Goal: Task Accomplishment & Management: Manage account settings

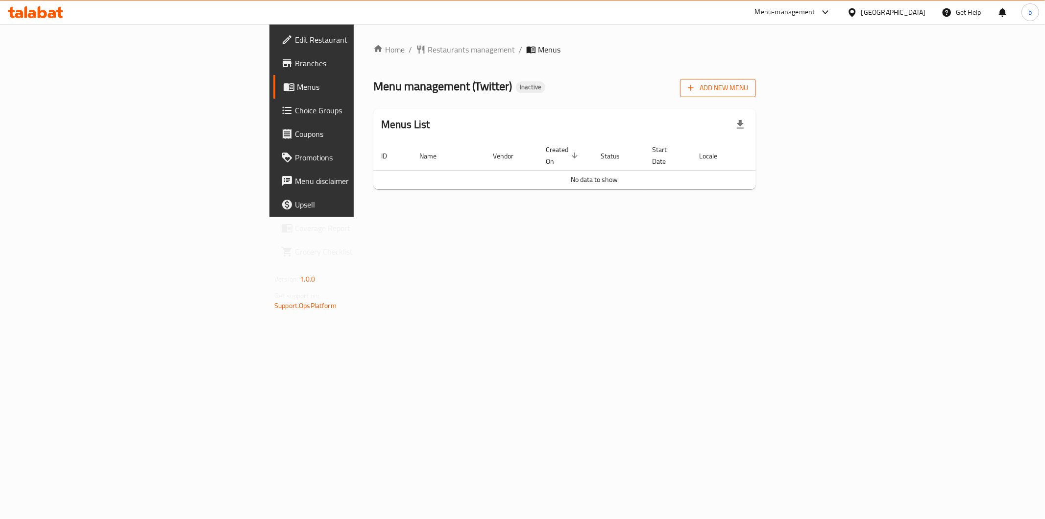
click at [756, 79] on button "Add New Menu" at bounding box center [718, 88] width 76 height 18
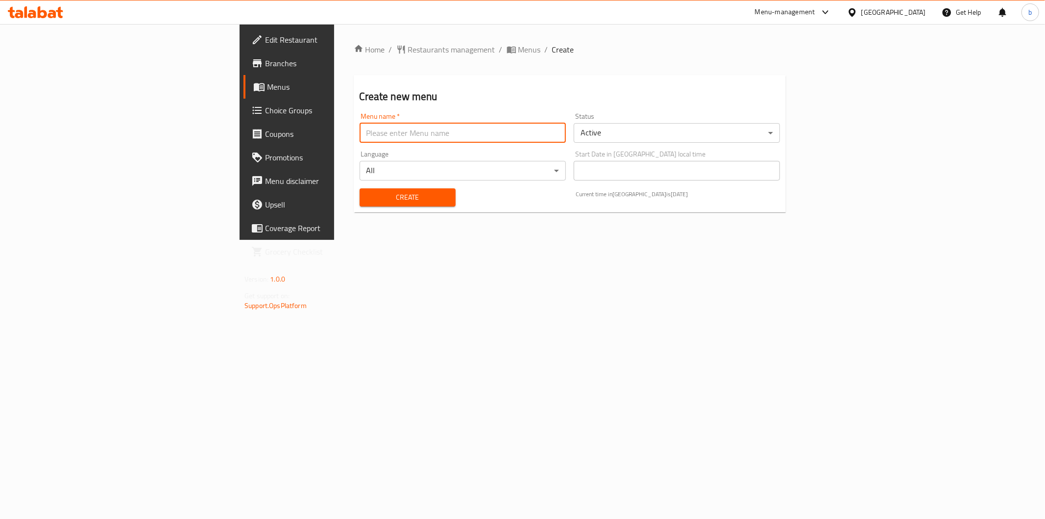
click at [360, 134] on input "text" at bounding box center [463, 133] width 206 height 20
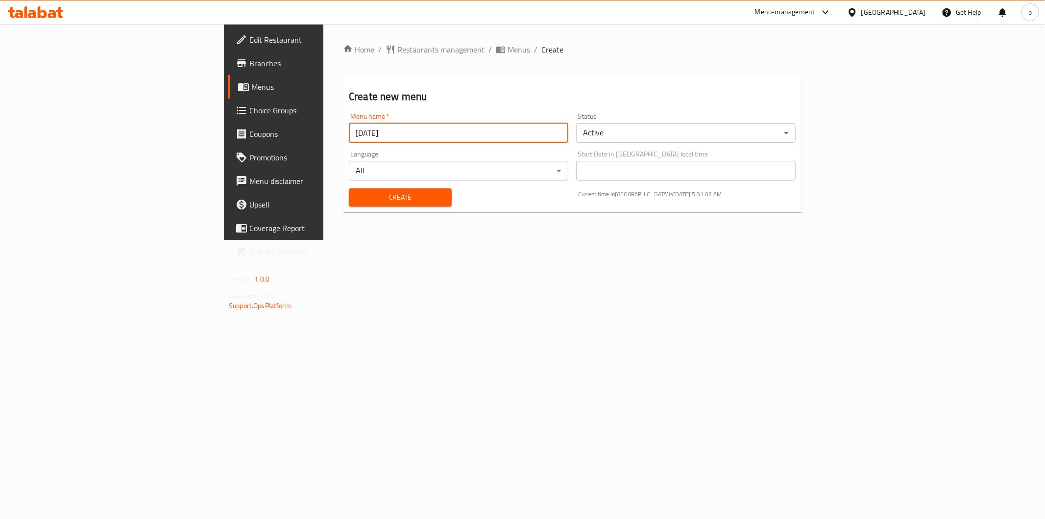
type input "15/10/2025"
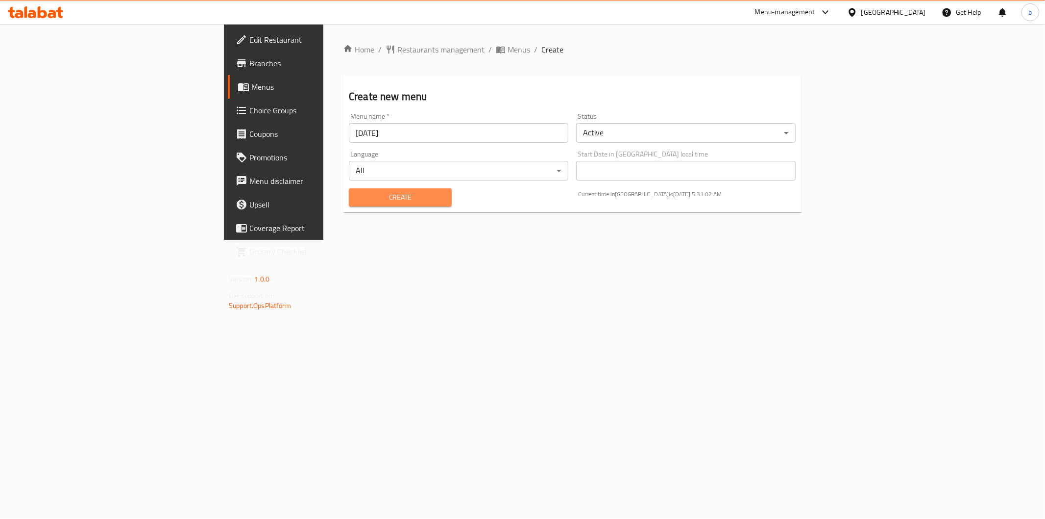
click at [357, 192] on span "Create" at bounding box center [400, 197] width 87 height 12
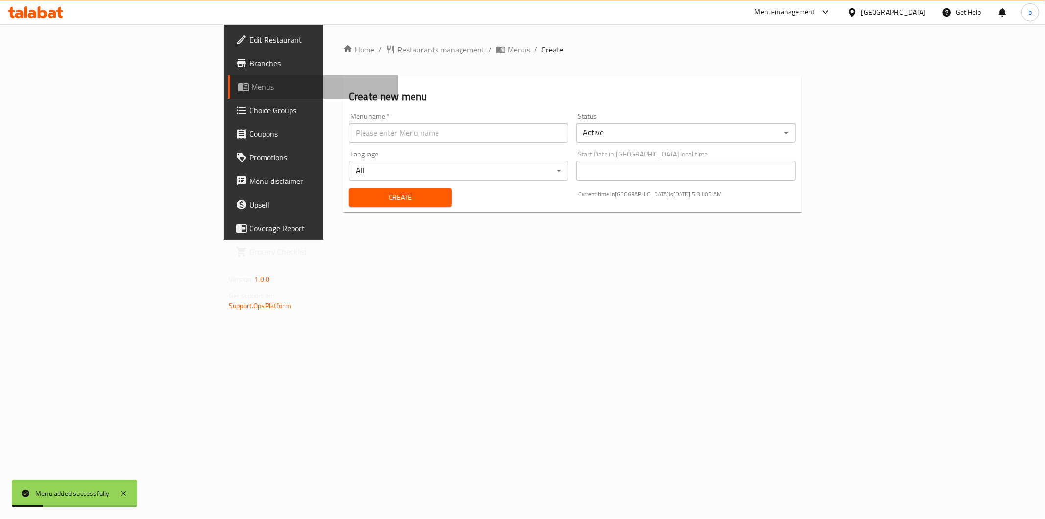
click at [251, 88] on span "Menus" at bounding box center [320, 87] width 139 height 12
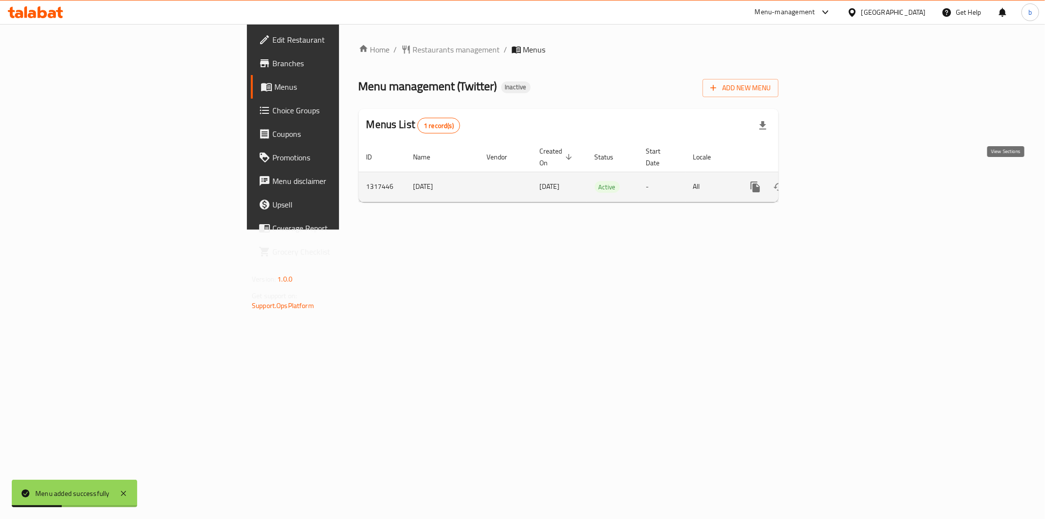
click at [838, 175] on link "enhanced table" at bounding box center [827, 187] width 24 height 24
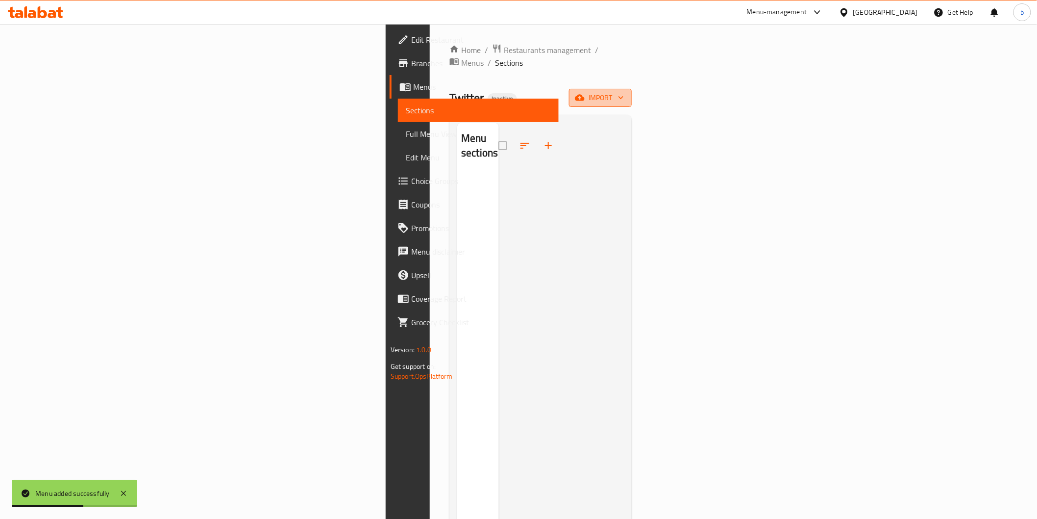
click at [624, 92] on span "import" at bounding box center [600, 98] width 47 height 12
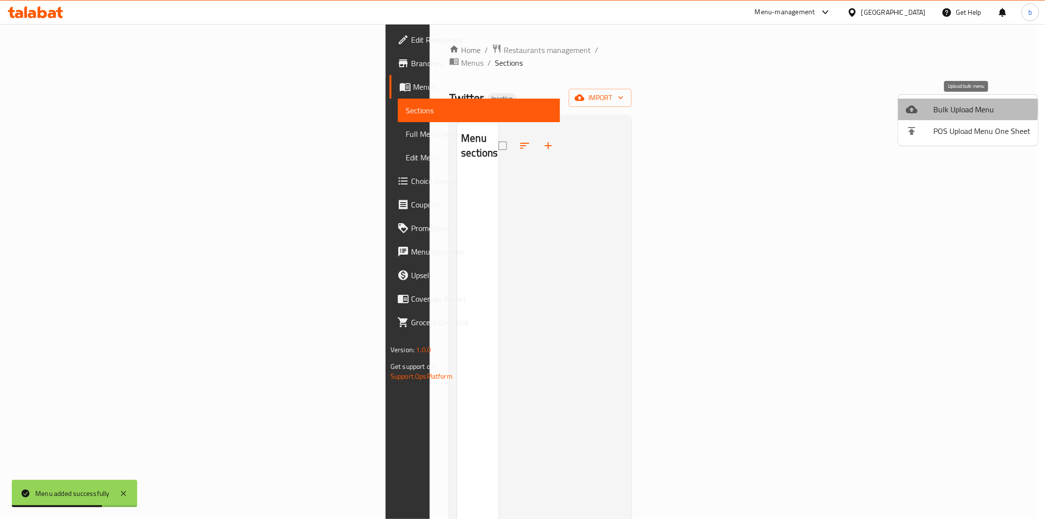
click at [934, 108] on span "Bulk Upload Menu" at bounding box center [982, 109] width 97 height 12
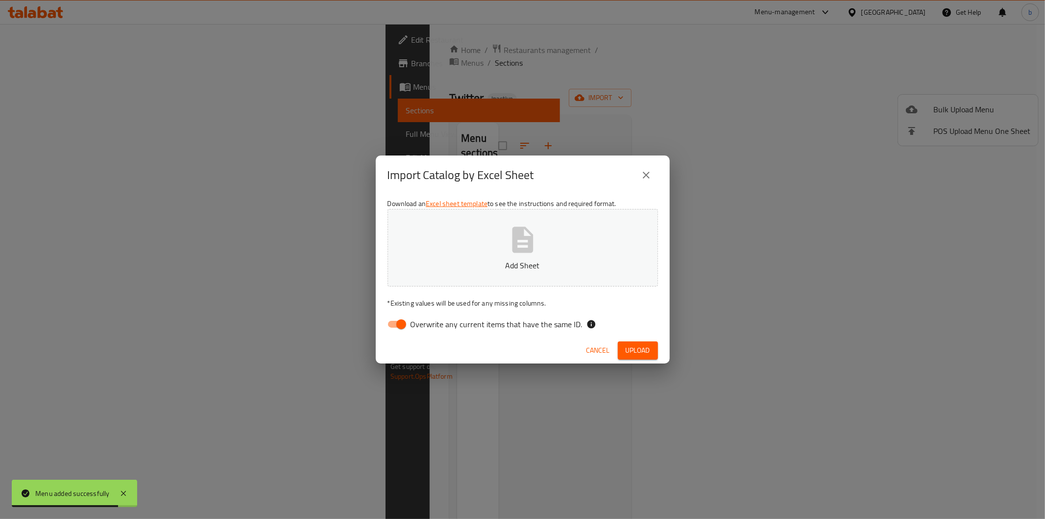
click at [404, 320] on input "Overwrite any current items that have the same ID." at bounding box center [401, 324] width 56 height 19
checkbox input "false"
click at [432, 274] on button "Add Sheet" at bounding box center [523, 247] width 271 height 77
click at [649, 356] on span "Upload" at bounding box center [638, 350] width 25 height 12
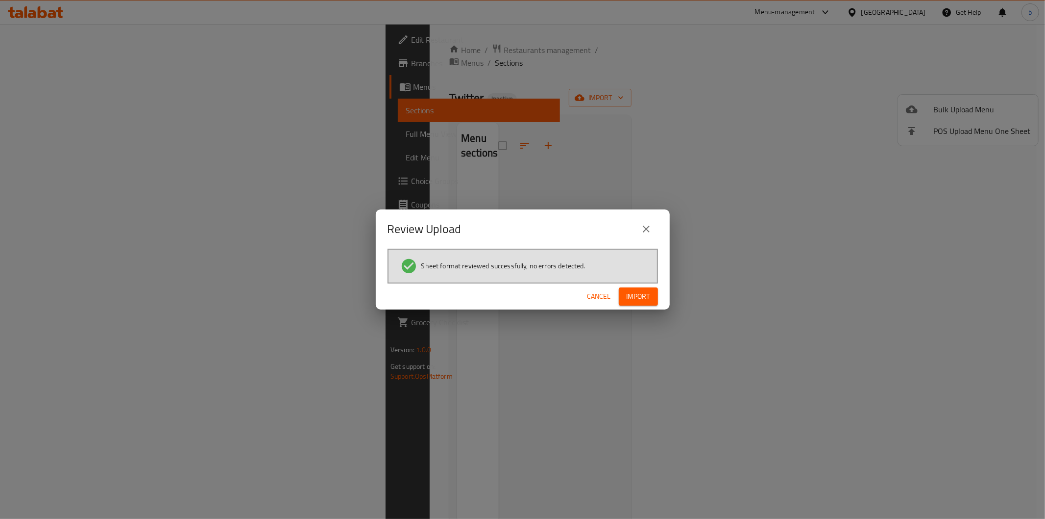
click at [631, 295] on span "Import" at bounding box center [639, 296] width 24 height 12
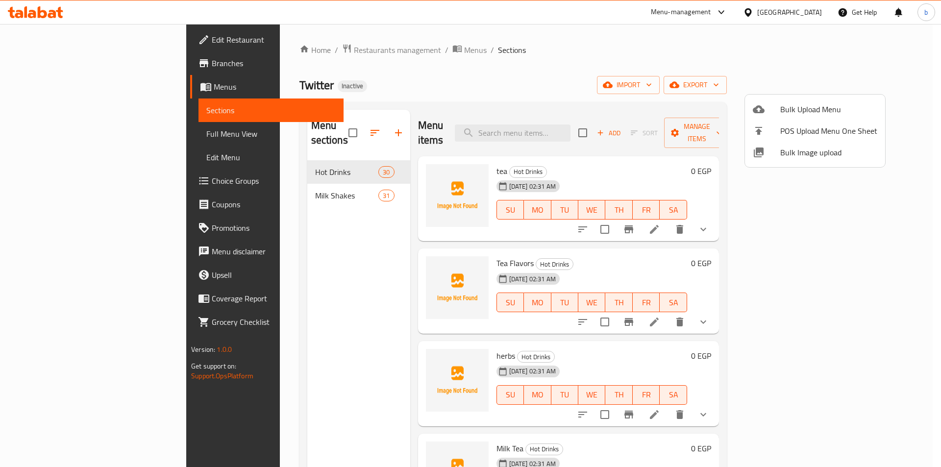
click at [45, 136] on div at bounding box center [470, 233] width 941 height 467
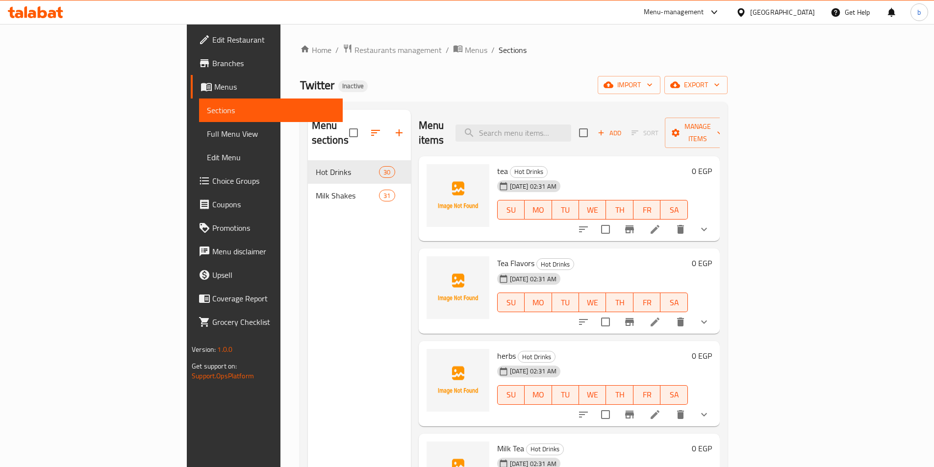
drag, startPoint x: 45, startPoint y: 136, endPoint x: 53, endPoint y: 133, distance: 8.8
click at [207, 136] on span "Full Menu View" at bounding box center [271, 134] width 128 height 12
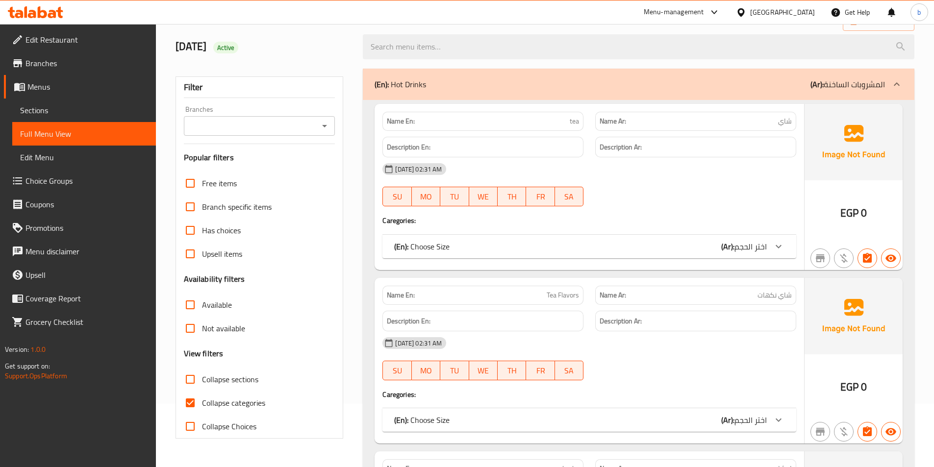
scroll to position [147, 0]
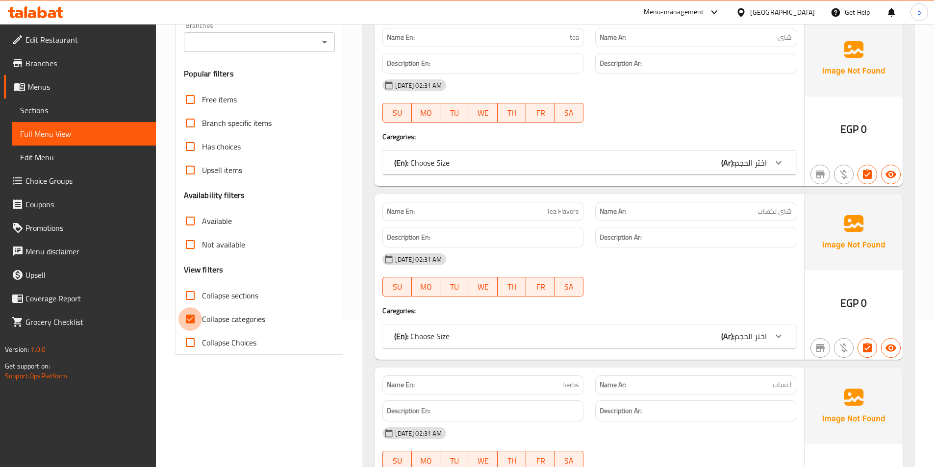
click at [191, 323] on input "Collapse categories" at bounding box center [190, 319] width 24 height 24
checkbox input "false"
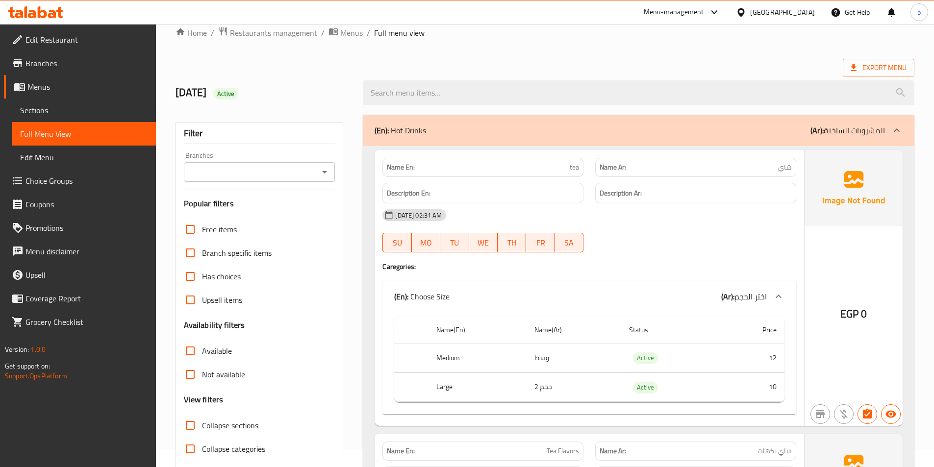
scroll to position [0, 0]
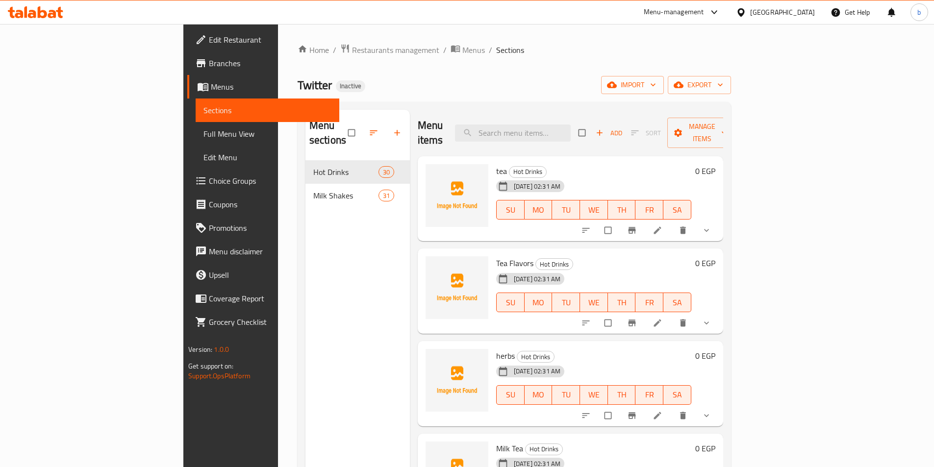
click at [662, 225] on icon at bounding box center [657, 230] width 10 height 10
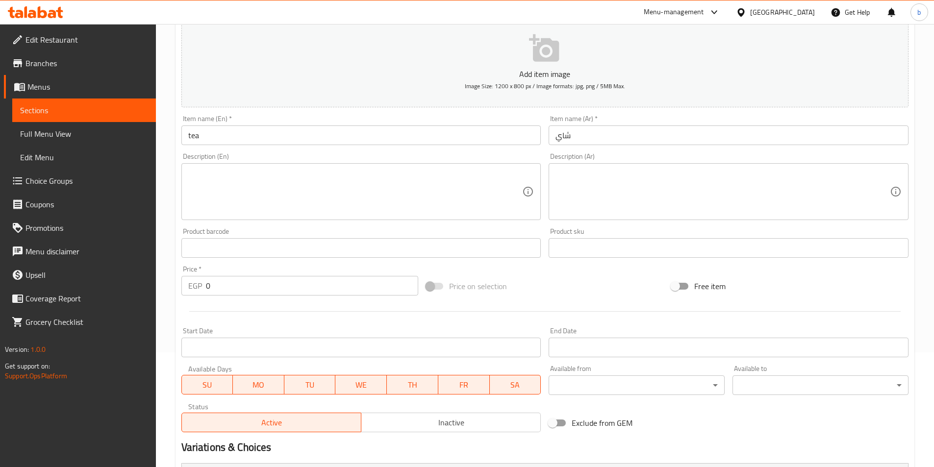
scroll to position [248, 0]
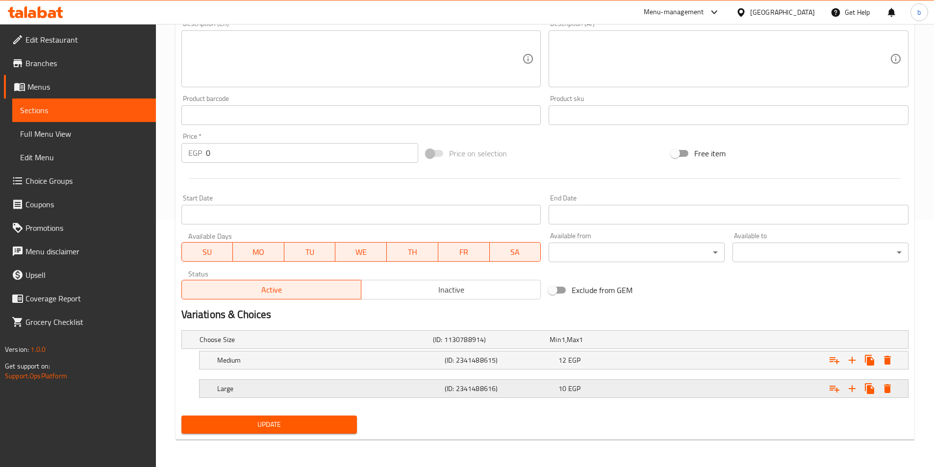
click at [466, 391] on h5 "(ID: 2341488616)" at bounding box center [500, 389] width 110 height 10
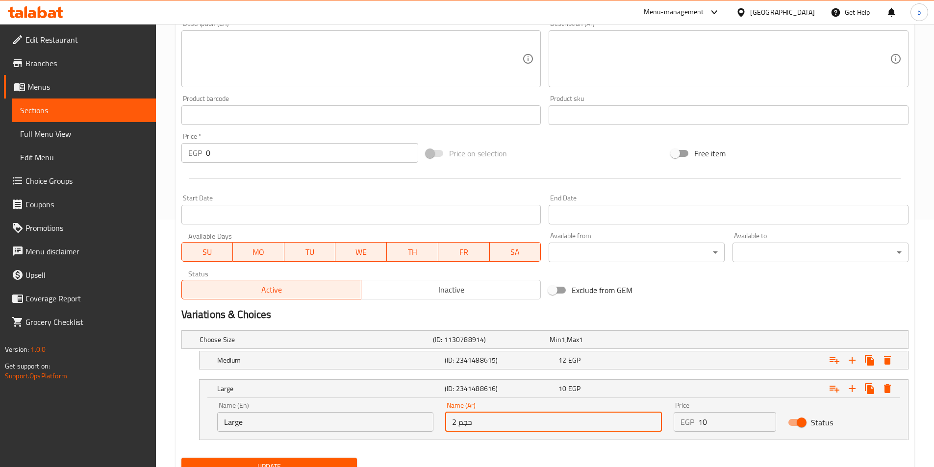
drag, startPoint x: 477, startPoint y: 419, endPoint x: 433, endPoint y: 428, distance: 45.1
click at [433, 428] on div "Name (En) Large Name (En) Name (Ar) حجم 2 Name (Ar) Price EGP 10 Price Status" at bounding box center [553, 417] width 685 height 42
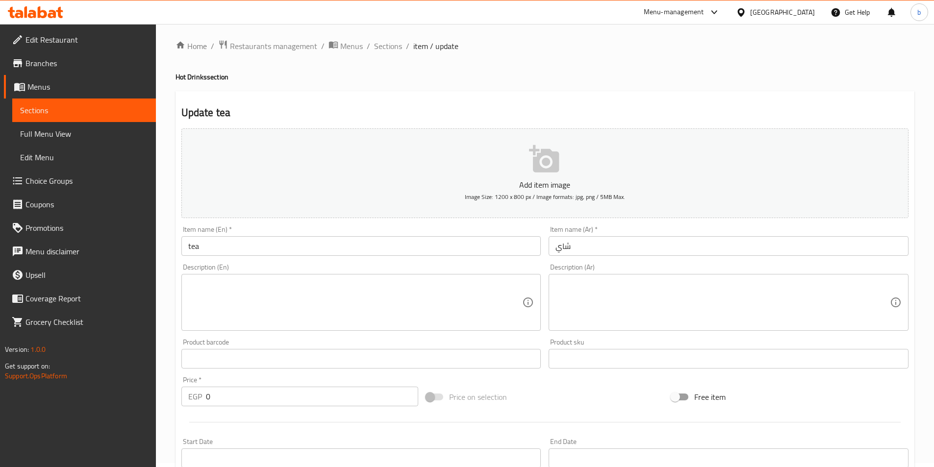
scroll to position [0, 0]
click at [384, 50] on span "Sections" at bounding box center [388, 50] width 28 height 12
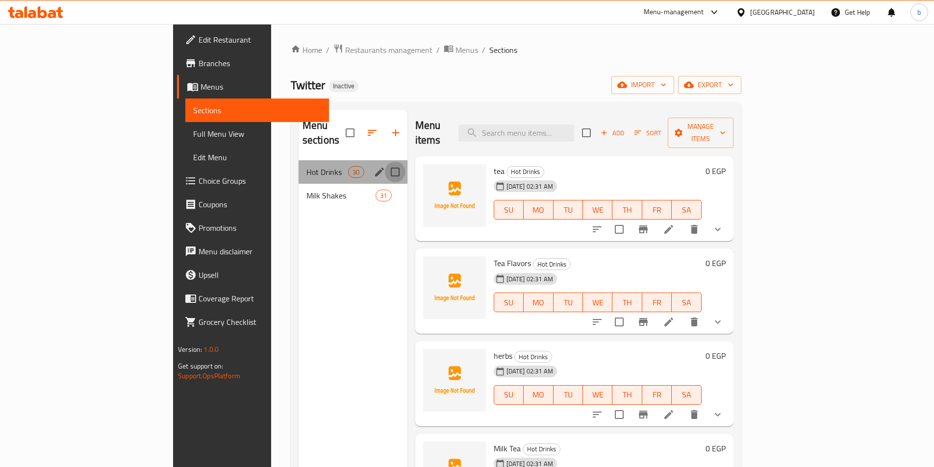
click at [385, 162] on input "Menu sections" at bounding box center [395, 172] width 21 height 21
checkbox input "true"
click at [385, 185] on input "Menu sections" at bounding box center [395, 195] width 21 height 21
checkbox input "true"
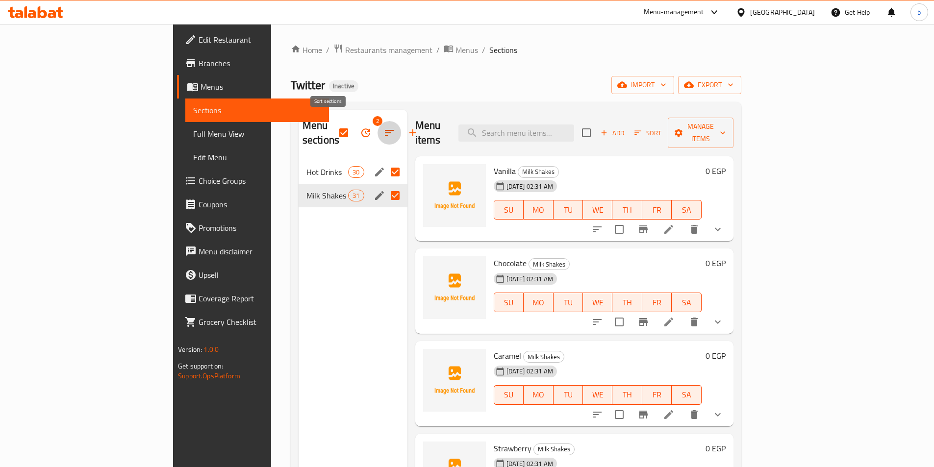
click at [383, 127] on icon "button" at bounding box center [389, 133] width 12 height 12
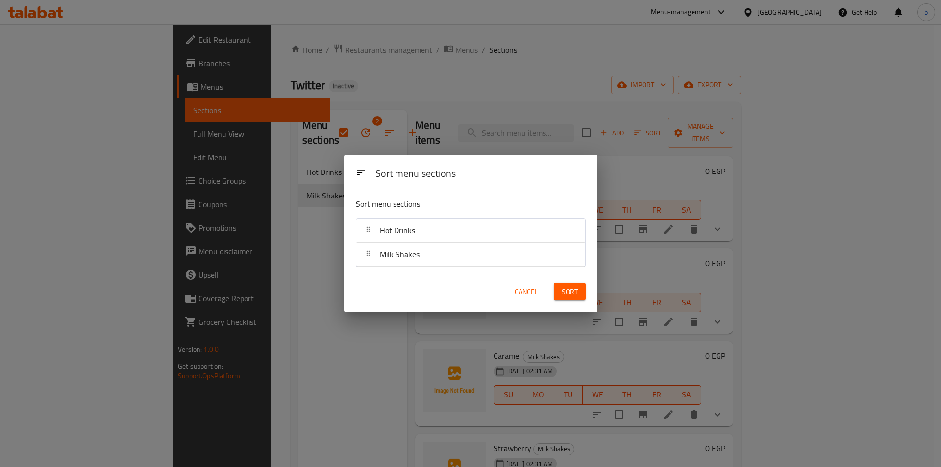
click at [306, 224] on div "Sort menu sections Sort menu sections Hot Drinks Milk Shakes Cancel Sort" at bounding box center [470, 233] width 941 height 467
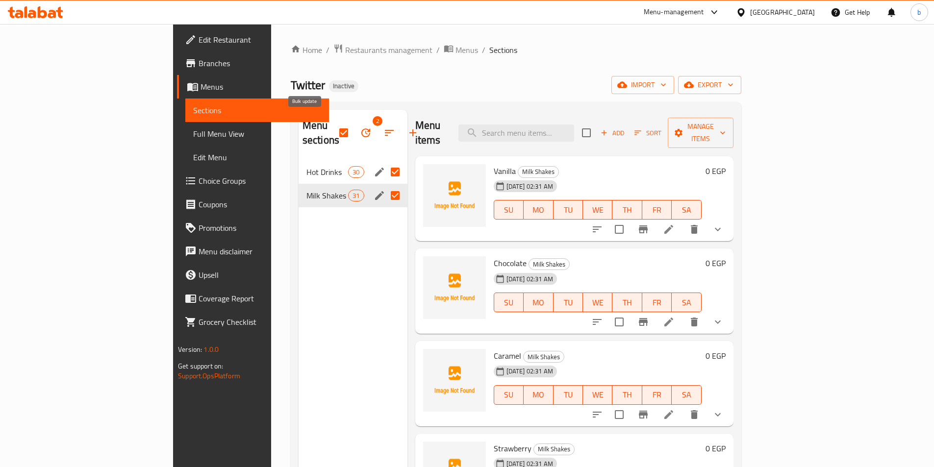
click at [361, 128] on icon "button" at bounding box center [365, 132] width 9 height 9
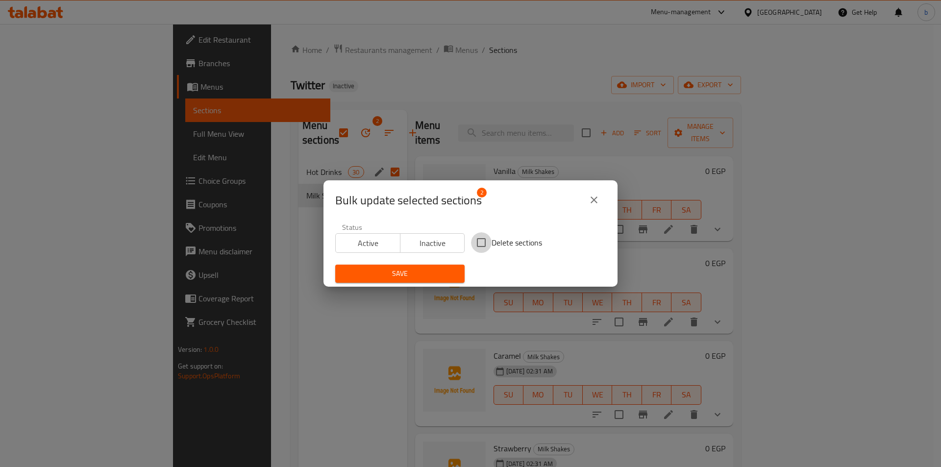
drag, startPoint x: 479, startPoint y: 238, endPoint x: 397, endPoint y: 293, distance: 98.6
click at [479, 238] on input "Delete sections" at bounding box center [481, 242] width 21 height 21
checkbox input "true"
click at [404, 274] on span "Save" at bounding box center [400, 274] width 114 height 12
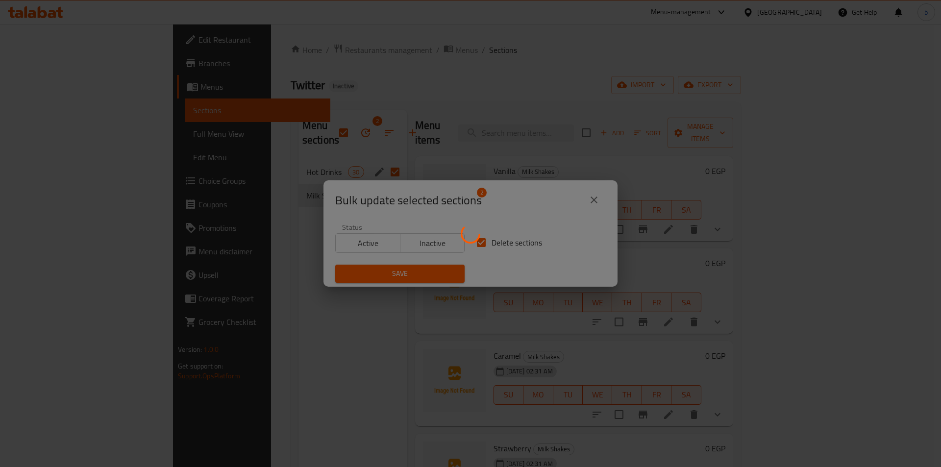
checkbox input "false"
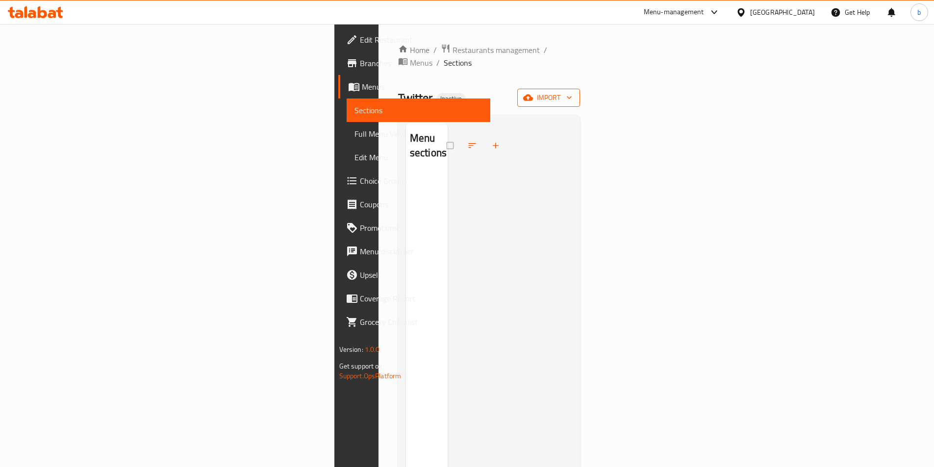
click at [572, 92] on span "import" at bounding box center [548, 98] width 47 height 12
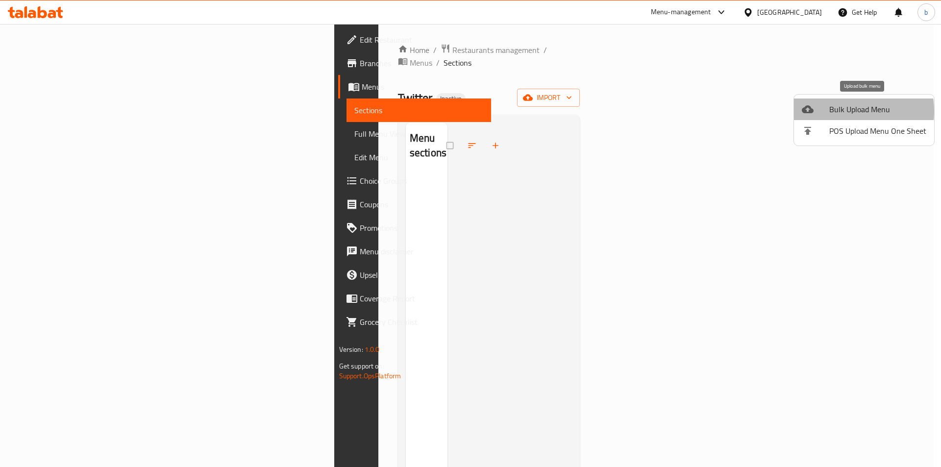
click at [833, 111] on span "Bulk Upload Menu" at bounding box center [877, 109] width 97 height 12
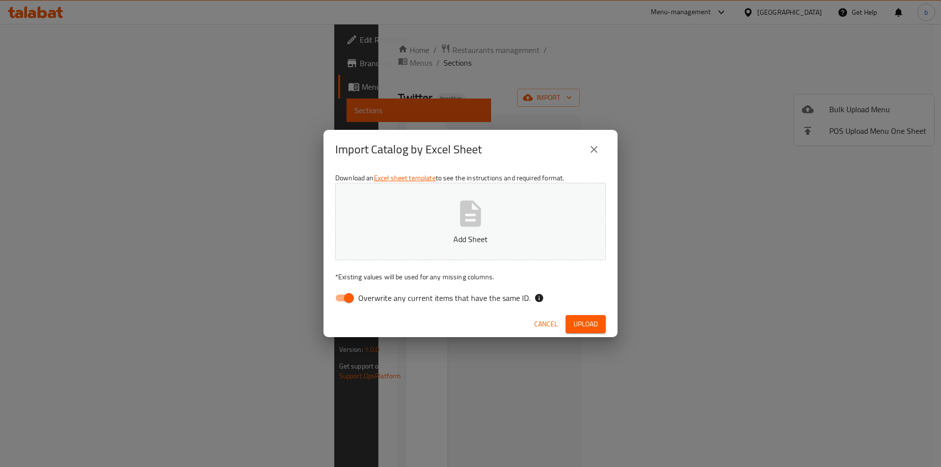
click at [347, 295] on input "Overwrite any current items that have the same ID." at bounding box center [349, 298] width 56 height 19
checkbox input "false"
click at [470, 221] on icon "button" at bounding box center [470, 213] width 31 height 31
click at [578, 320] on span "Upload" at bounding box center [585, 324] width 25 height 12
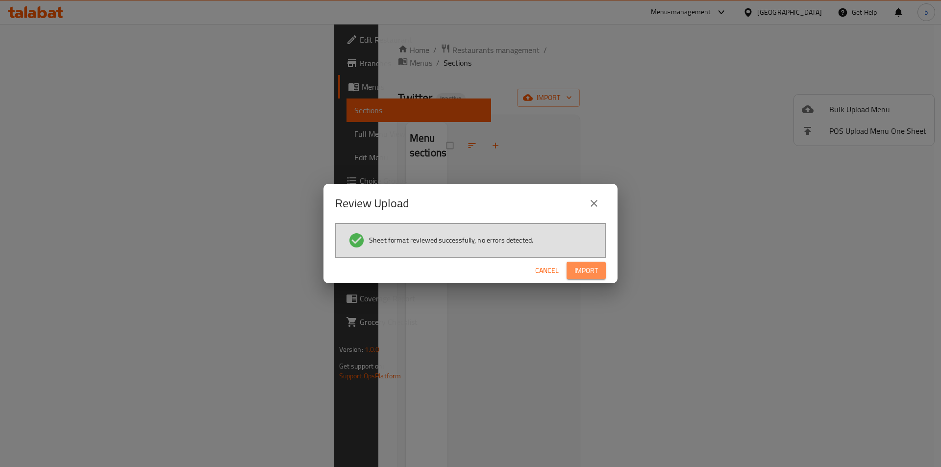
drag, startPoint x: 595, startPoint y: 267, endPoint x: 618, endPoint y: 2, distance: 265.7
click at [596, 265] on span "Import" at bounding box center [586, 271] width 24 height 12
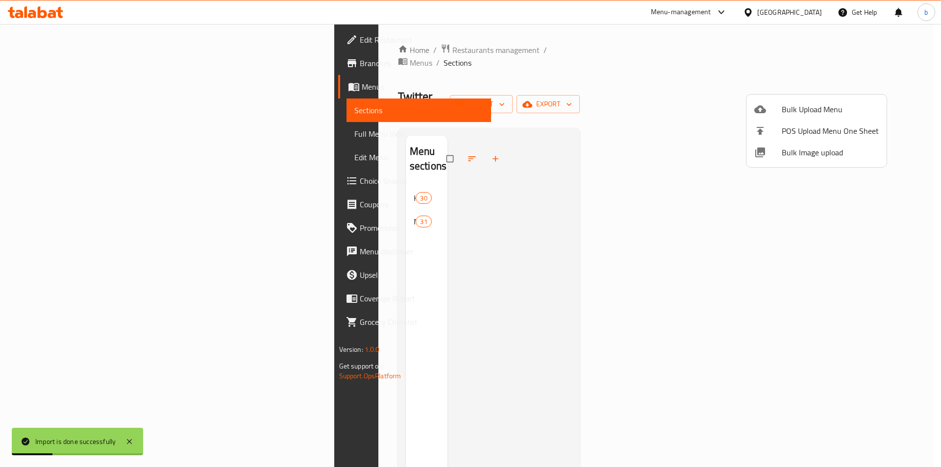
click at [253, 152] on div at bounding box center [470, 233] width 941 height 467
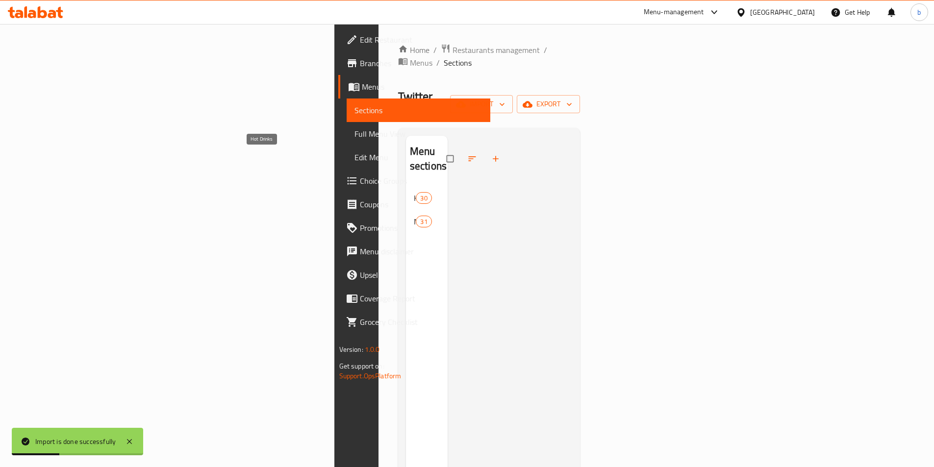
click at [414, 192] on span "Hot Drinks" at bounding box center [415, 198] width 2 height 12
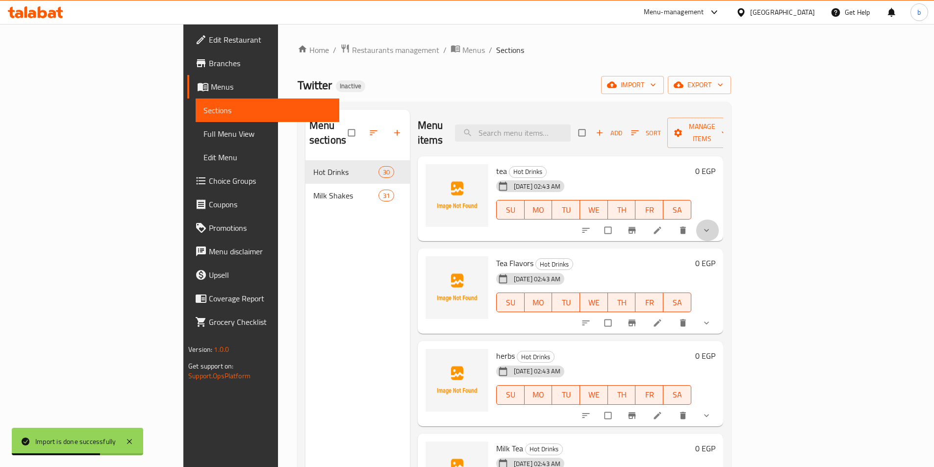
click at [719, 221] on button "show more" at bounding box center [708, 231] width 24 height 22
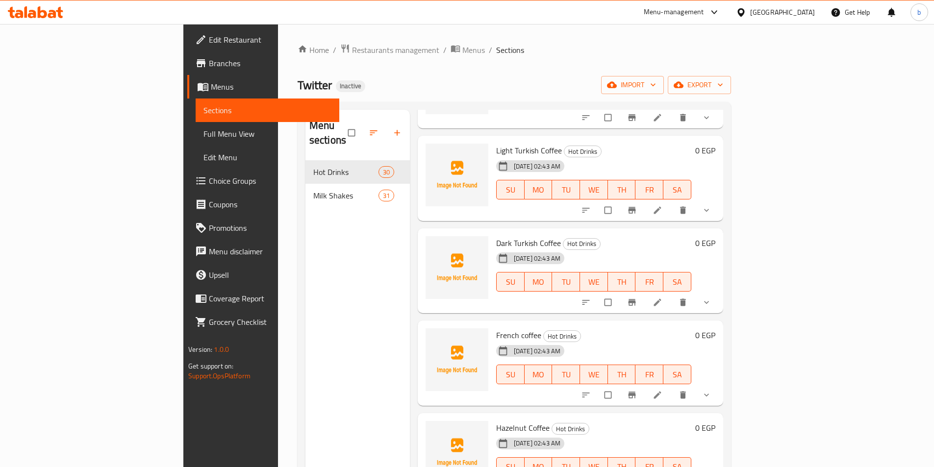
scroll to position [392, 0]
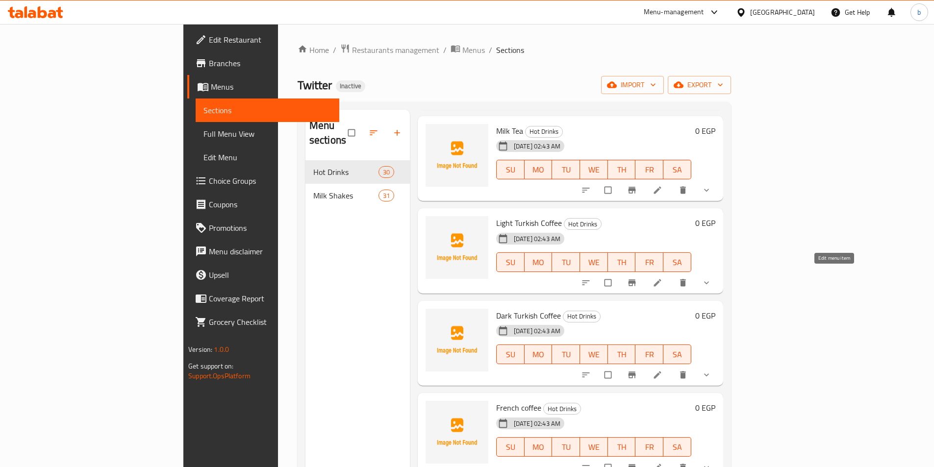
click at [662, 278] on icon at bounding box center [657, 283] width 10 height 10
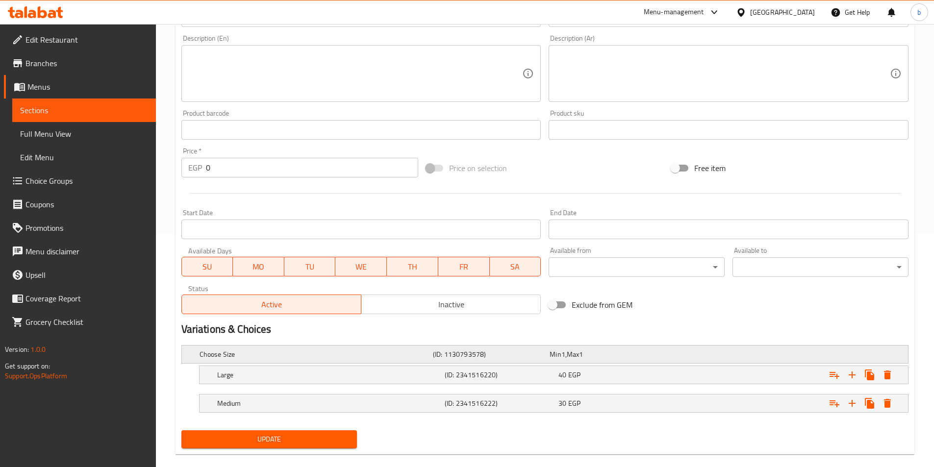
scroll to position [248, 0]
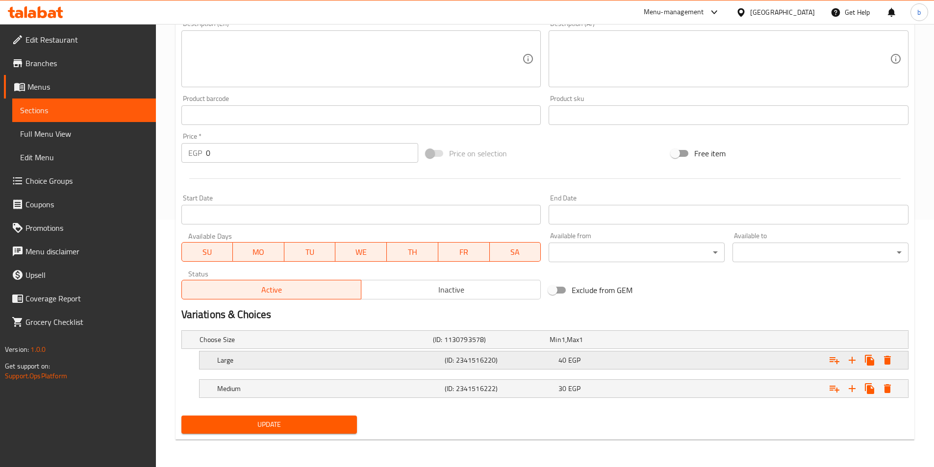
click at [570, 366] on span "EGP" at bounding box center [574, 360] width 12 height 13
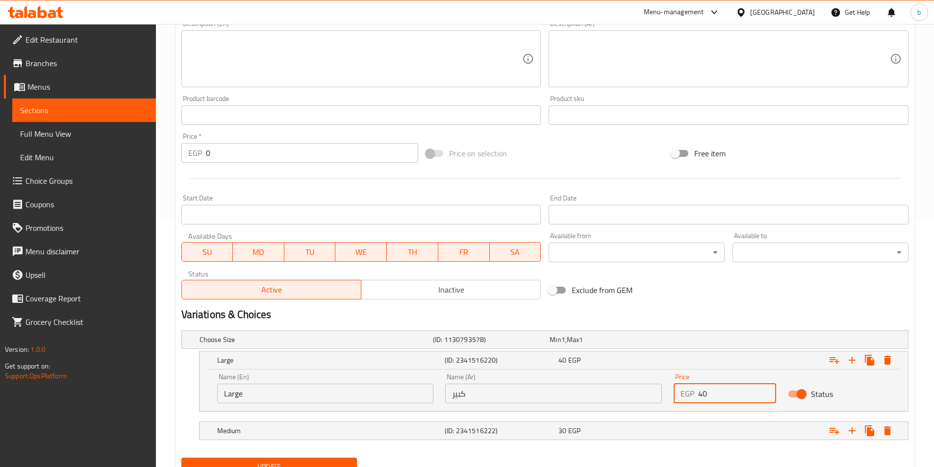
drag, startPoint x: 711, startPoint y: 389, endPoint x: 686, endPoint y: 400, distance: 27.2
click at [686, 400] on div "EGP 40 Price" at bounding box center [724, 394] width 102 height 20
type input "35"
click at [638, 426] on div "30 EGP" at bounding box center [613, 431] width 110 height 10
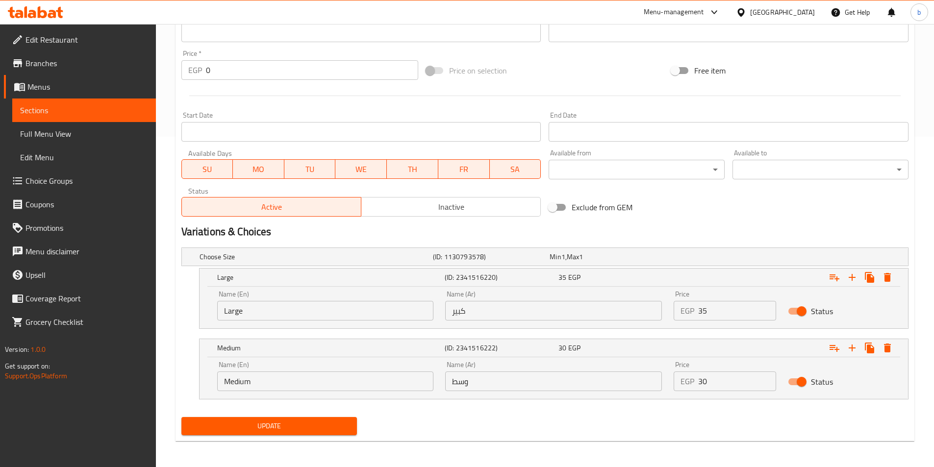
scroll to position [332, 0]
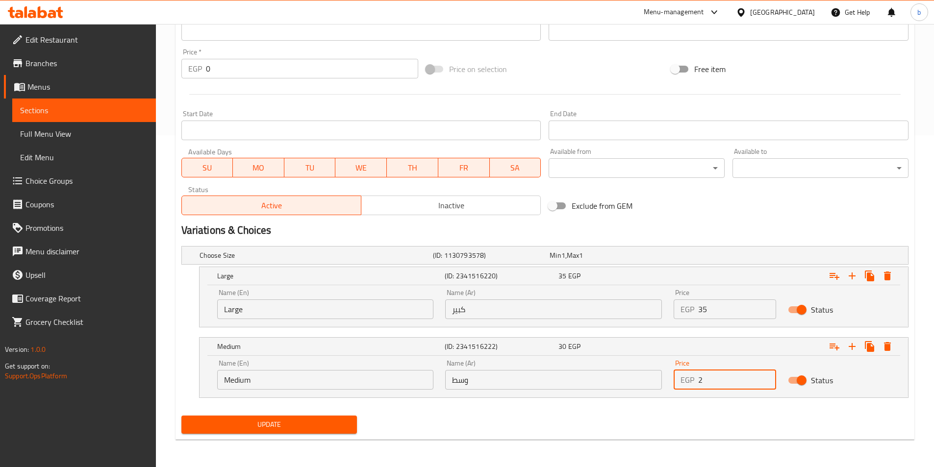
drag, startPoint x: 719, startPoint y: 378, endPoint x: 691, endPoint y: 381, distance: 27.6
click at [691, 381] on div "EGP 2 Price" at bounding box center [724, 380] width 102 height 20
type input "25"
click at [336, 413] on div "Update" at bounding box center [269, 425] width 184 height 26
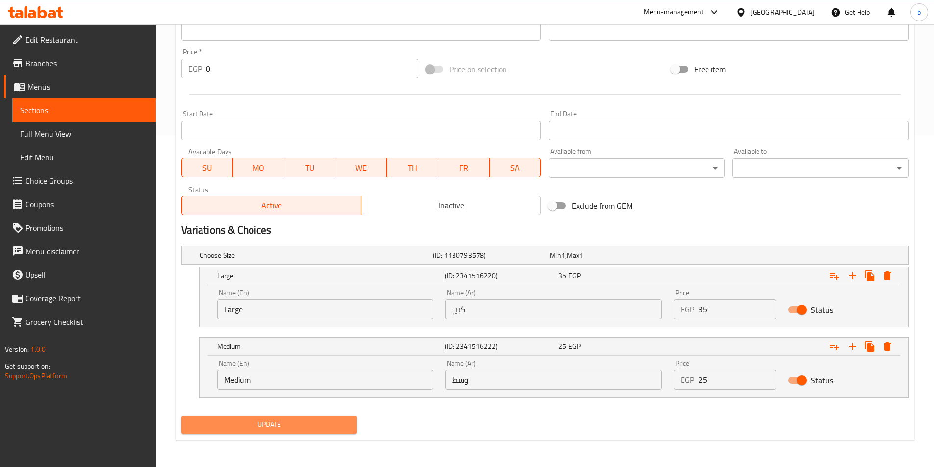
click at [331, 430] on span "Update" at bounding box center [269, 425] width 160 height 12
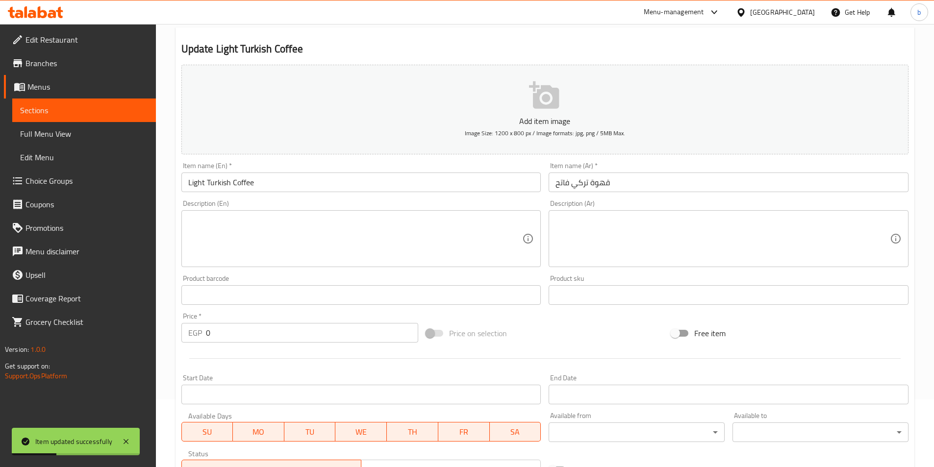
scroll to position [0, 0]
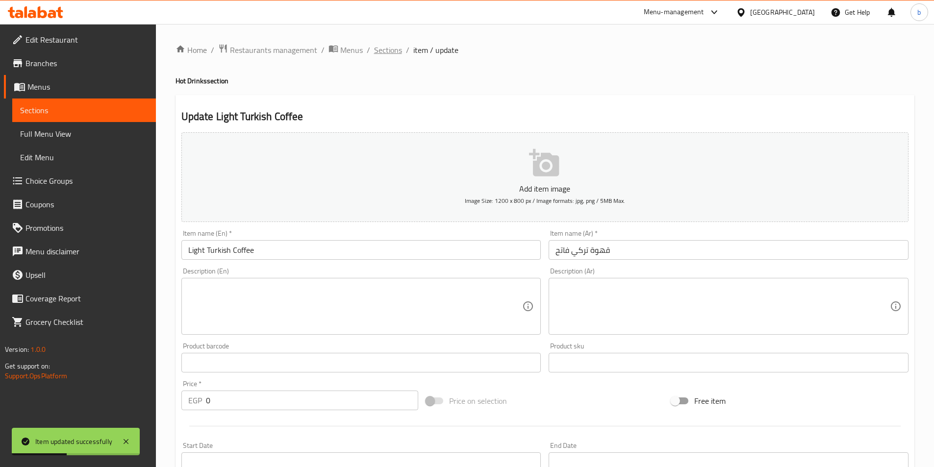
click at [385, 51] on span "Sections" at bounding box center [388, 50] width 28 height 12
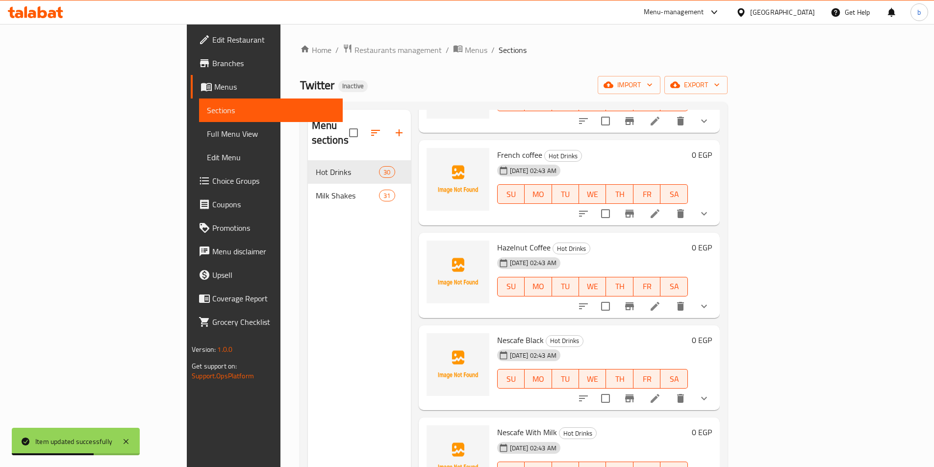
scroll to position [588, 0]
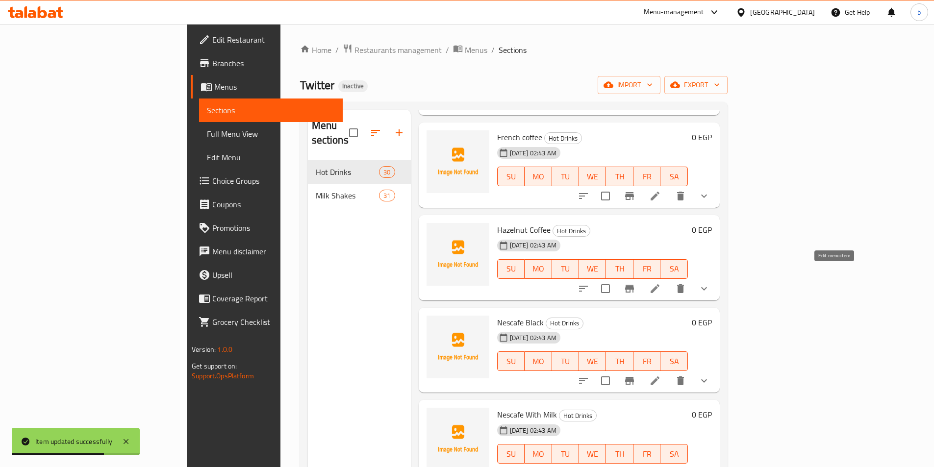
click at [669, 280] on li at bounding box center [654, 289] width 27 height 18
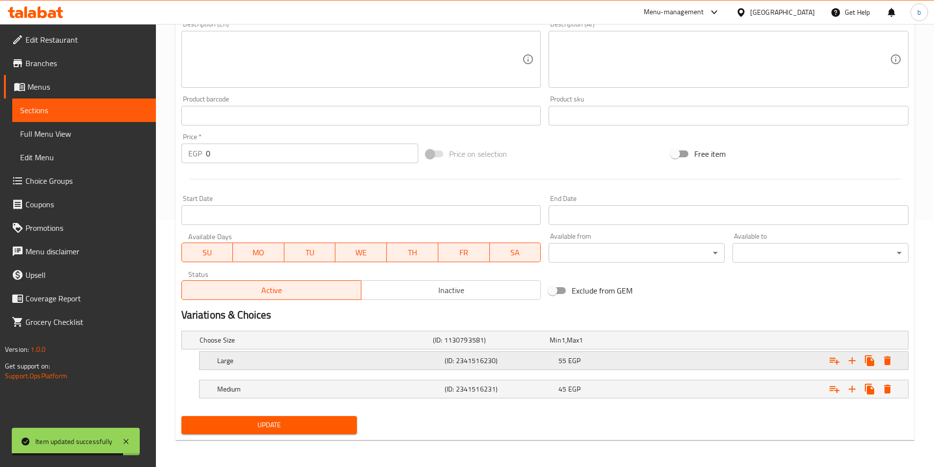
scroll to position [248, 0]
click at [586, 354] on div "55 EGP" at bounding box center [613, 360] width 114 height 14
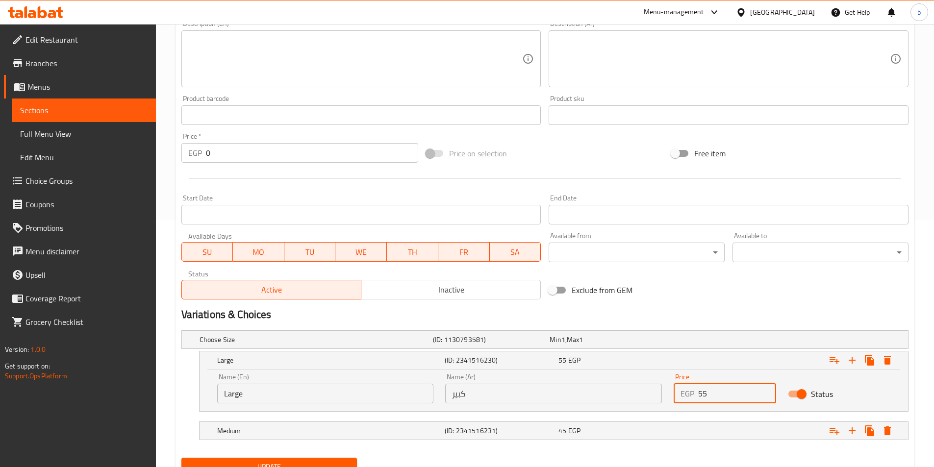
drag, startPoint x: 733, startPoint y: 392, endPoint x: 659, endPoint y: 396, distance: 73.6
click at [659, 396] on div "Name (En) Large Name (En) Name (Ar) كبير Name (Ar) Price EGP 55 Price Status" at bounding box center [553, 389] width 685 height 42
type input "40"
click at [181, 458] on button "Update" at bounding box center [269, 467] width 176 height 18
click at [562, 433] on span "45" at bounding box center [562, 430] width 8 height 13
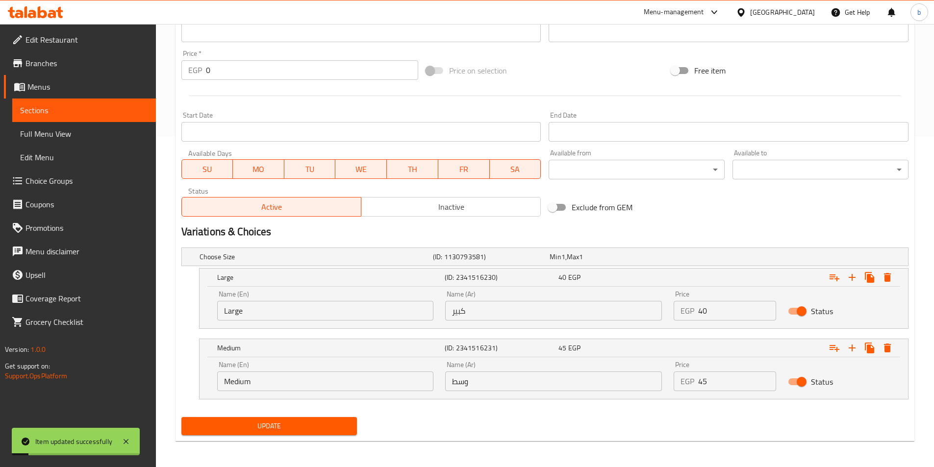
scroll to position [332, 0]
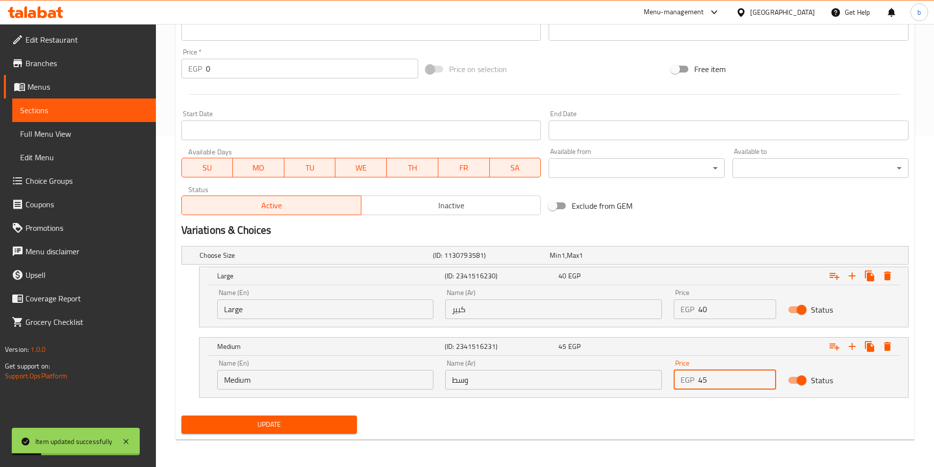
drag, startPoint x: 710, startPoint y: 386, endPoint x: 677, endPoint y: 389, distance: 32.9
click at [677, 389] on div "EGP 45 Price" at bounding box center [724, 380] width 102 height 20
type input "30"
click at [328, 419] on span "Update" at bounding box center [269, 425] width 160 height 12
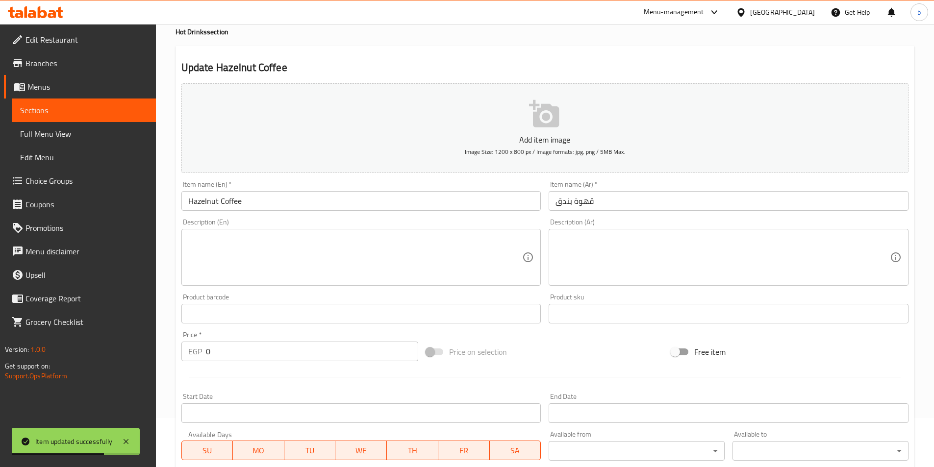
scroll to position [0, 0]
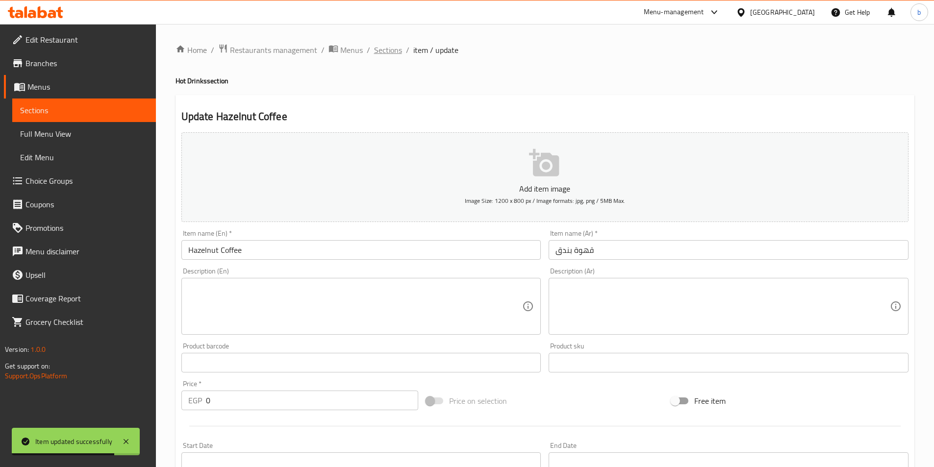
click at [390, 56] on span "Sections" at bounding box center [388, 50] width 28 height 12
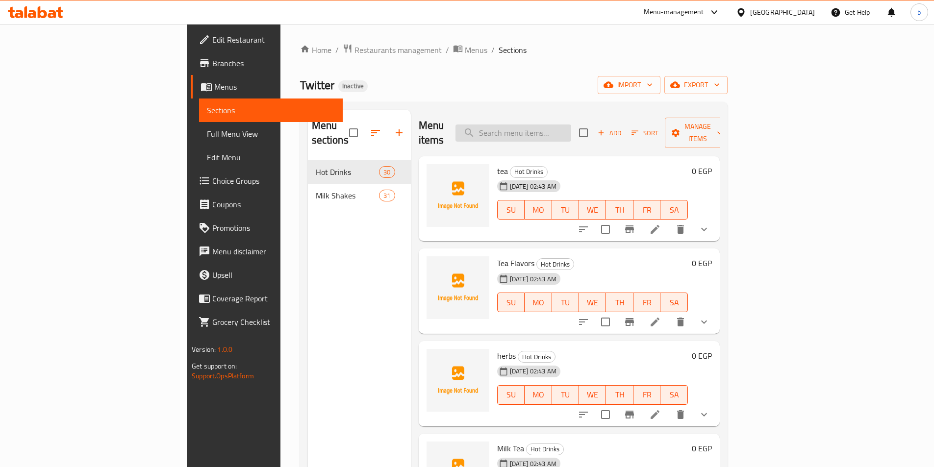
click at [571, 125] on input "search" at bounding box center [513, 132] width 116 height 17
paste input "Salep"
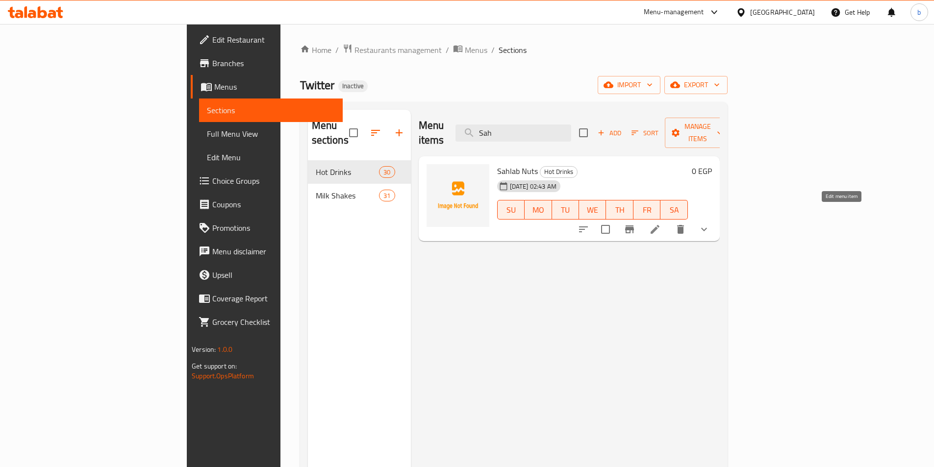
type input "Sah"
click at [661, 224] on icon at bounding box center [655, 230] width 12 height 12
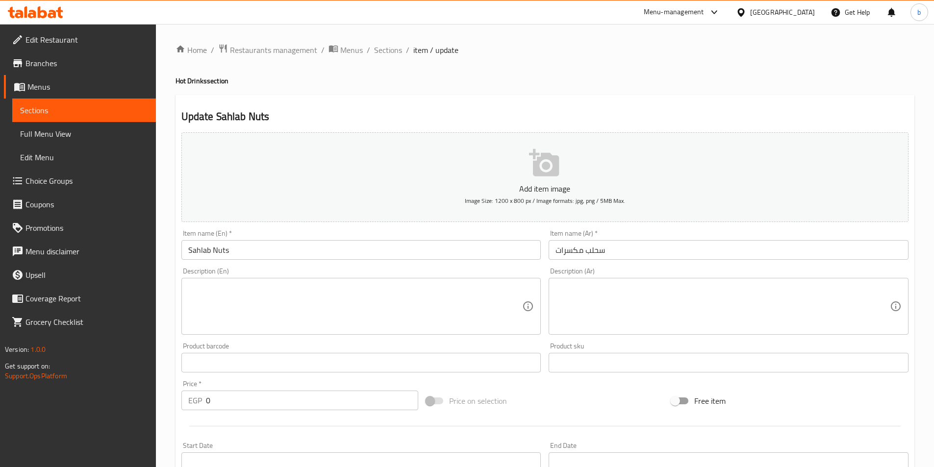
click at [190, 248] on input "Sahlab Nuts" at bounding box center [361, 250] width 360 height 20
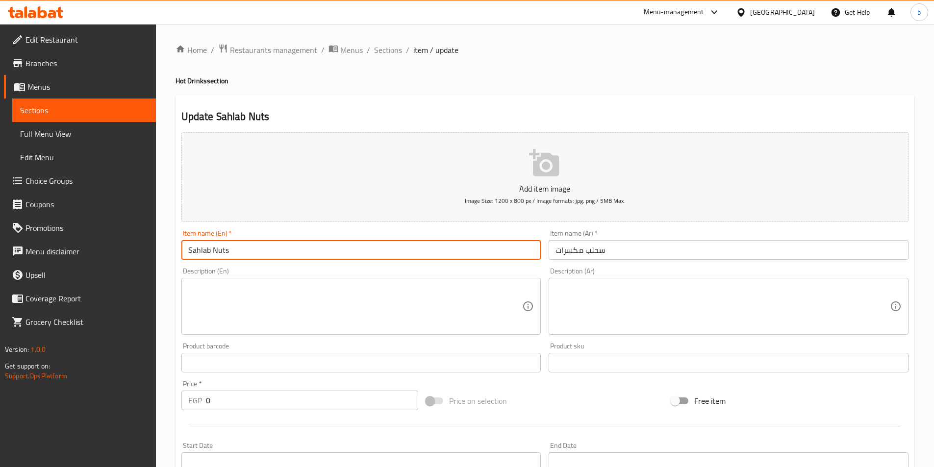
click at [190, 248] on input "Sahlab Nuts" at bounding box center [361, 250] width 360 height 20
paste input "lep"
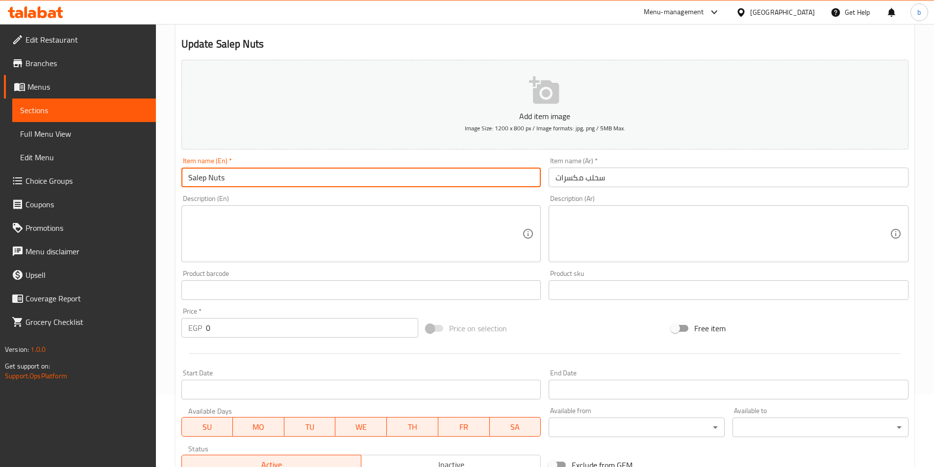
scroll to position [245, 0]
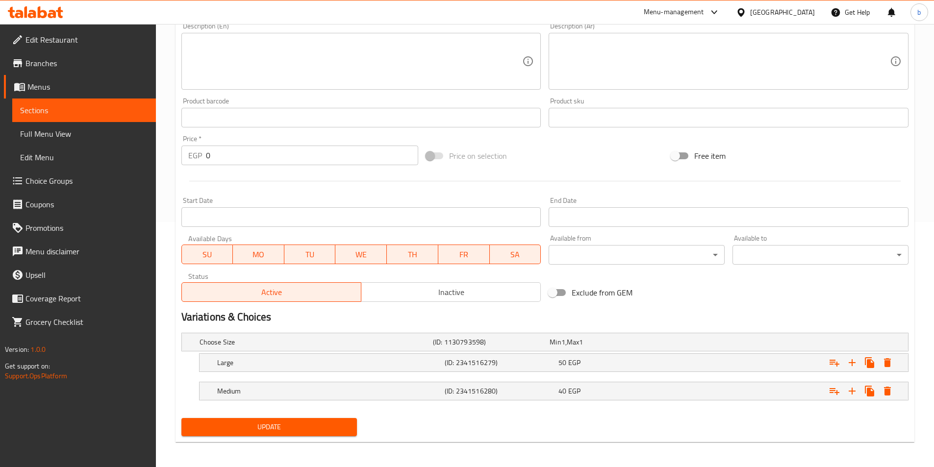
type input "Salep Nuts"
click at [276, 424] on span "Update" at bounding box center [269, 427] width 160 height 12
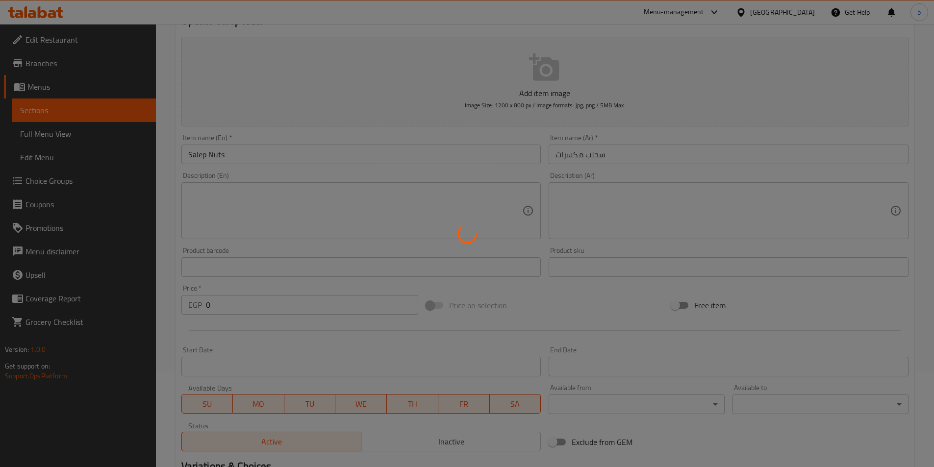
scroll to position [0, 0]
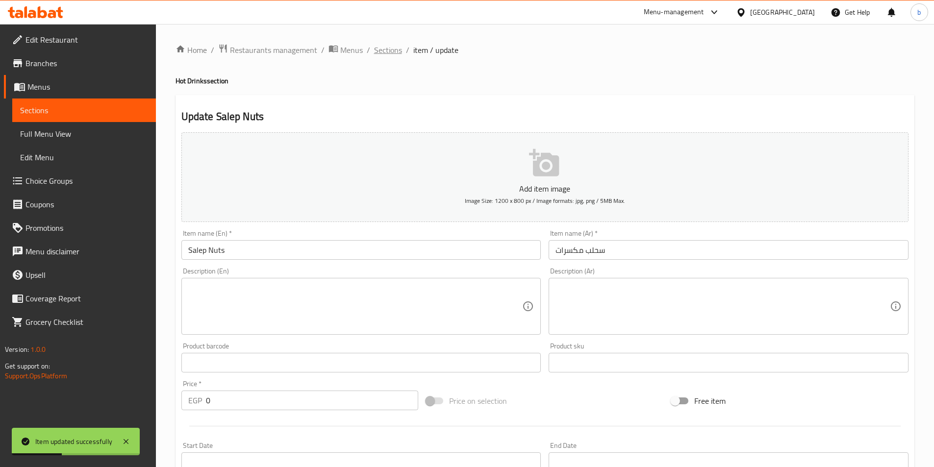
click at [374, 51] on span "Sections" at bounding box center [388, 50] width 28 height 12
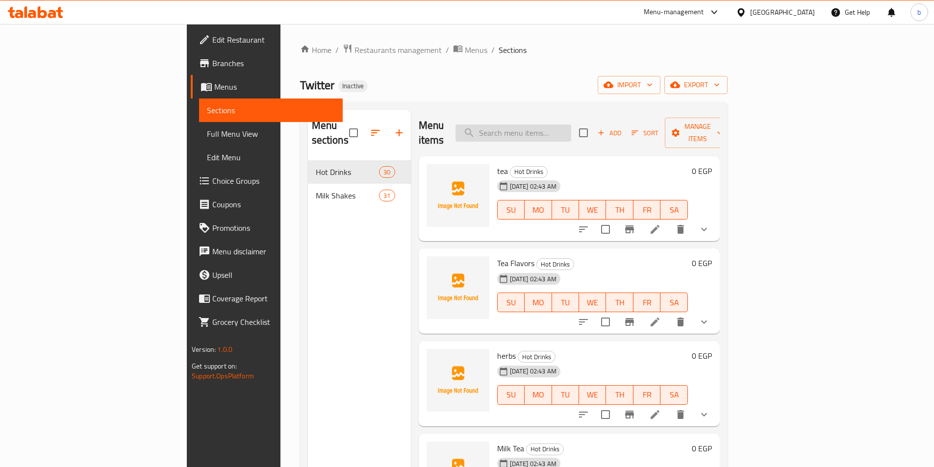
click at [571, 124] on input "search" at bounding box center [513, 132] width 116 height 17
paste input "Hot Cider"
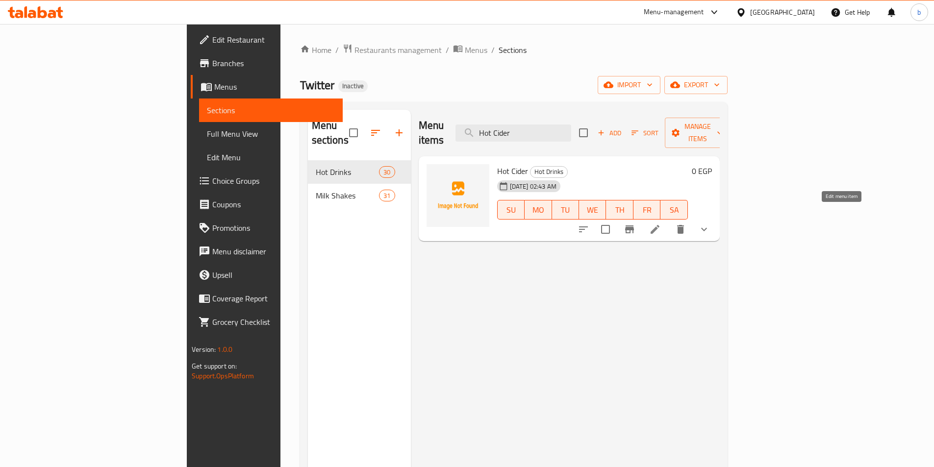
type input "Hot Cider"
click at [661, 224] on icon at bounding box center [655, 230] width 12 height 12
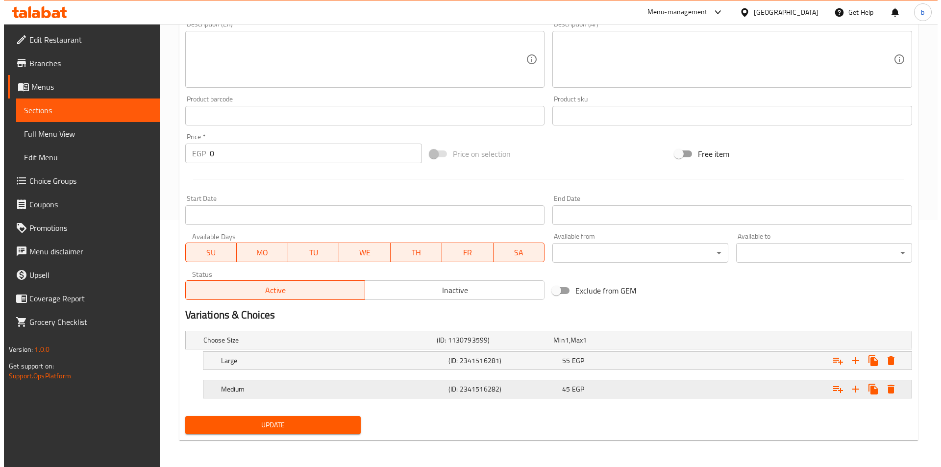
scroll to position [248, 0]
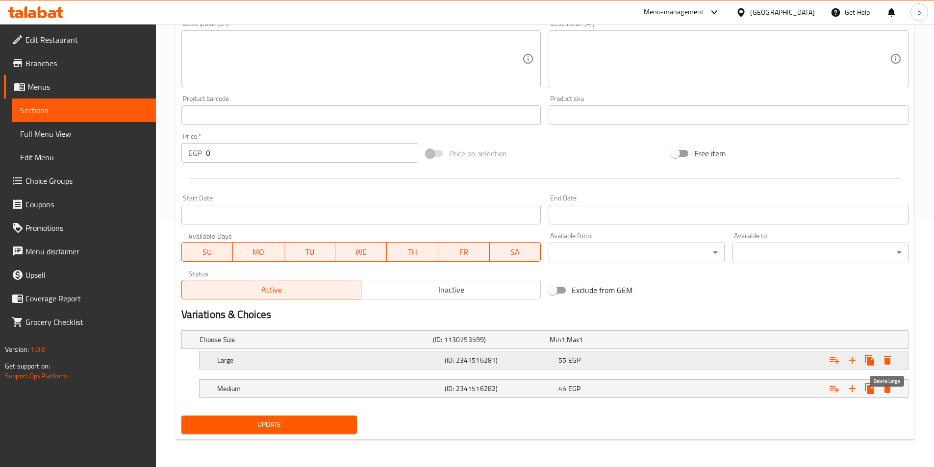
click at [885, 363] on icon "Expand" at bounding box center [887, 360] width 7 height 9
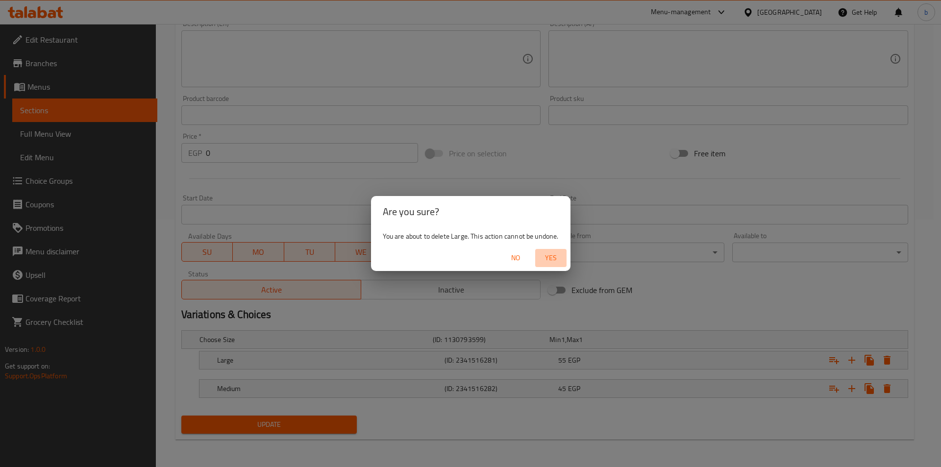
click at [558, 260] on span "Yes" at bounding box center [551, 258] width 24 height 12
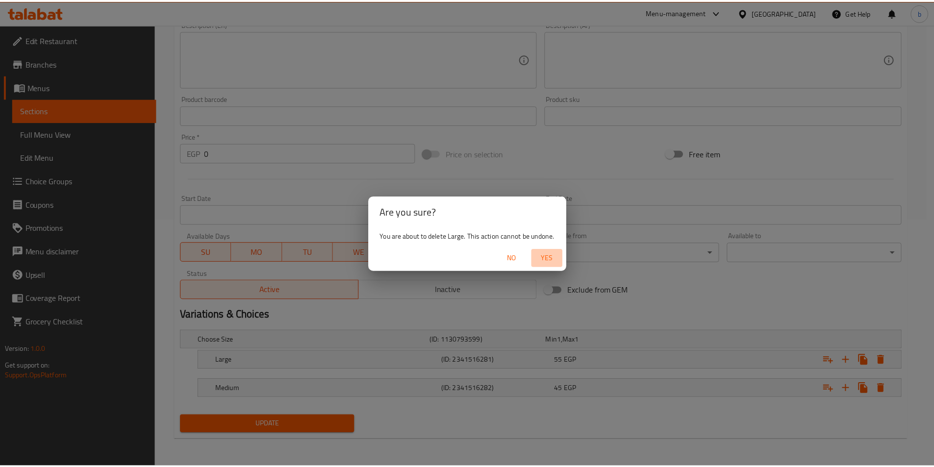
scroll to position [219, 0]
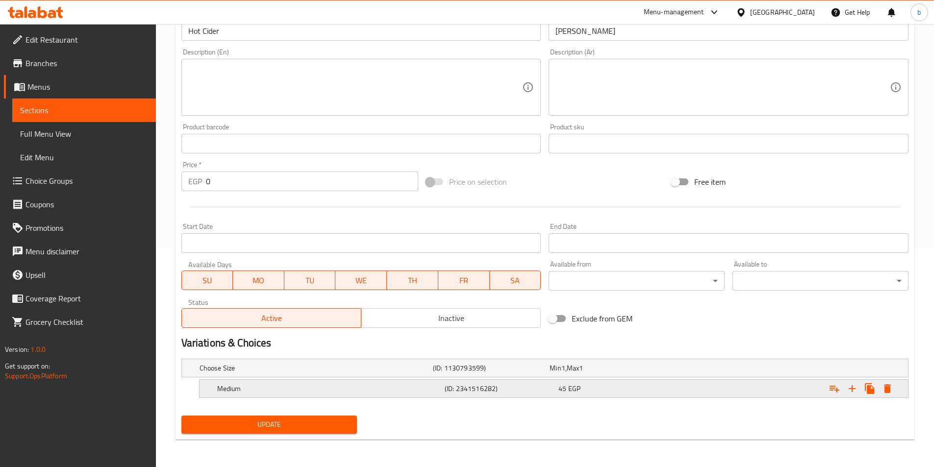
click at [887, 397] on div "Expand" at bounding box center [783, 389] width 227 height 22
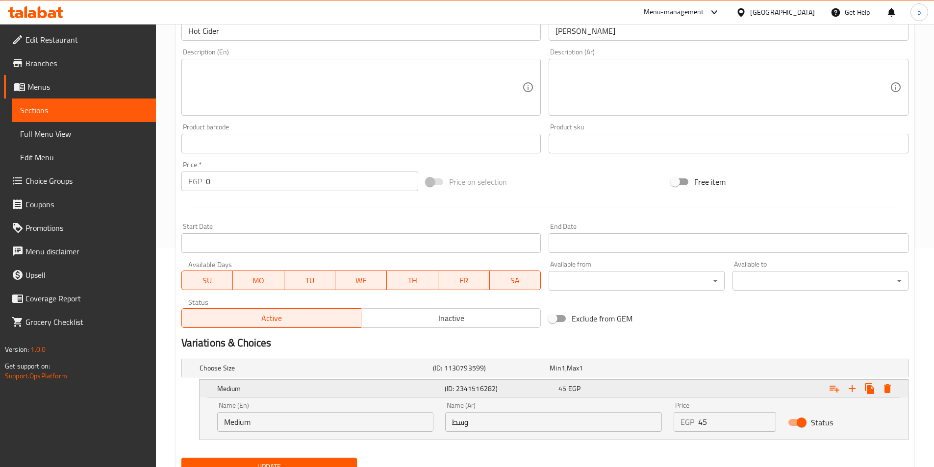
click at [887, 390] on icon "Expand" at bounding box center [887, 388] width 7 height 9
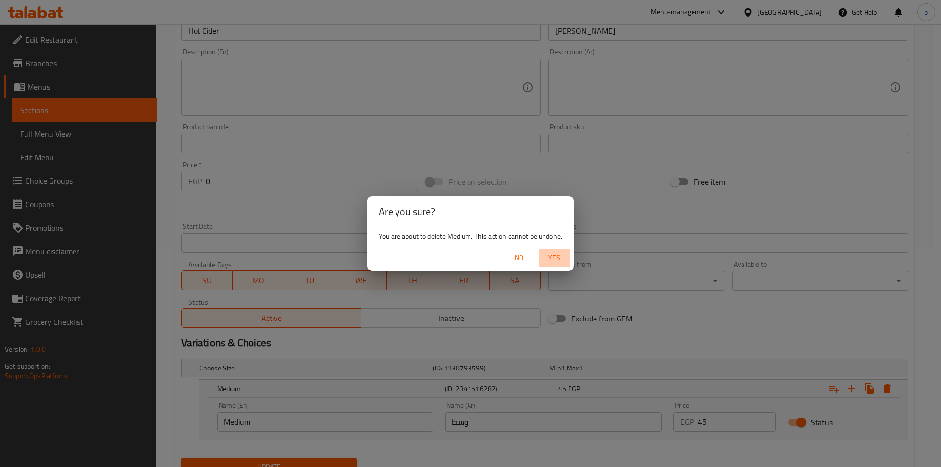
click at [562, 258] on span "Yes" at bounding box center [555, 258] width 24 height 12
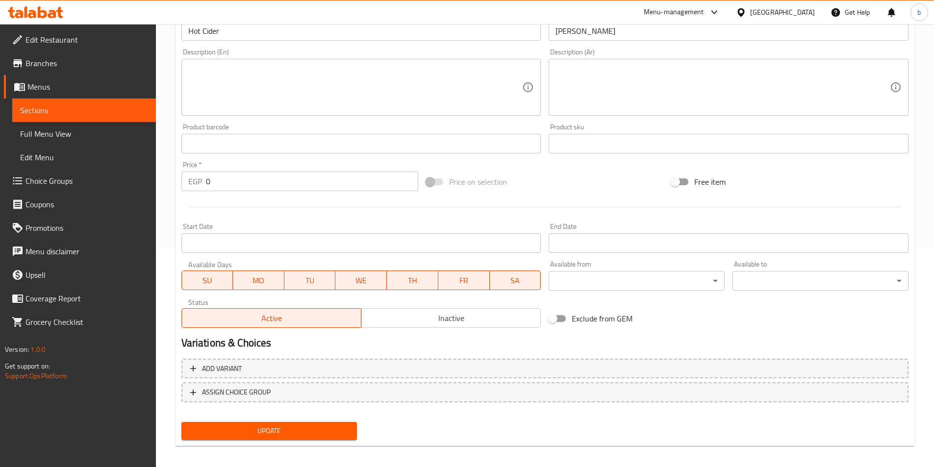
click at [274, 177] on input "0" at bounding box center [312, 182] width 213 height 20
type input "35"
click at [181, 422] on button "Update" at bounding box center [269, 431] width 176 height 18
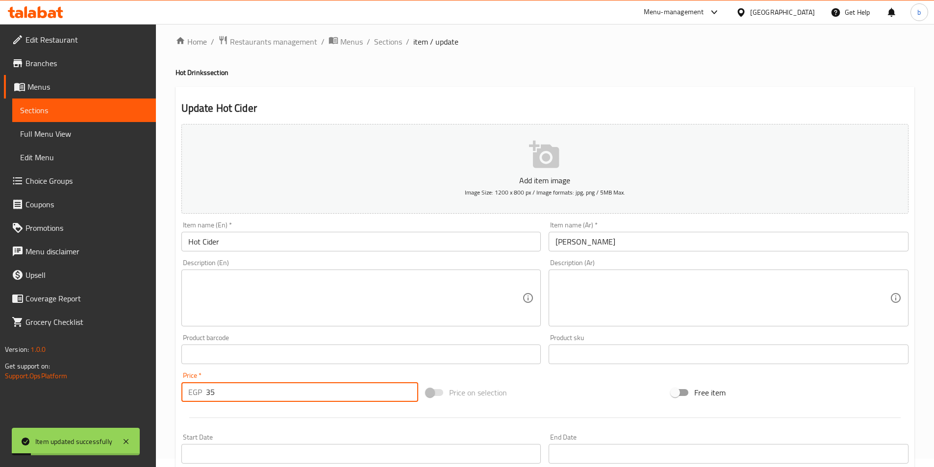
scroll to position [0, 0]
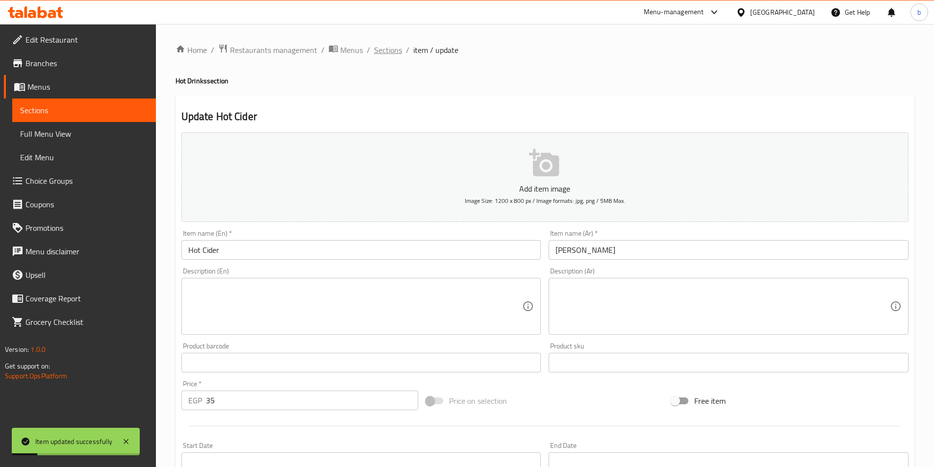
click at [388, 48] on span "Sections" at bounding box center [388, 50] width 28 height 12
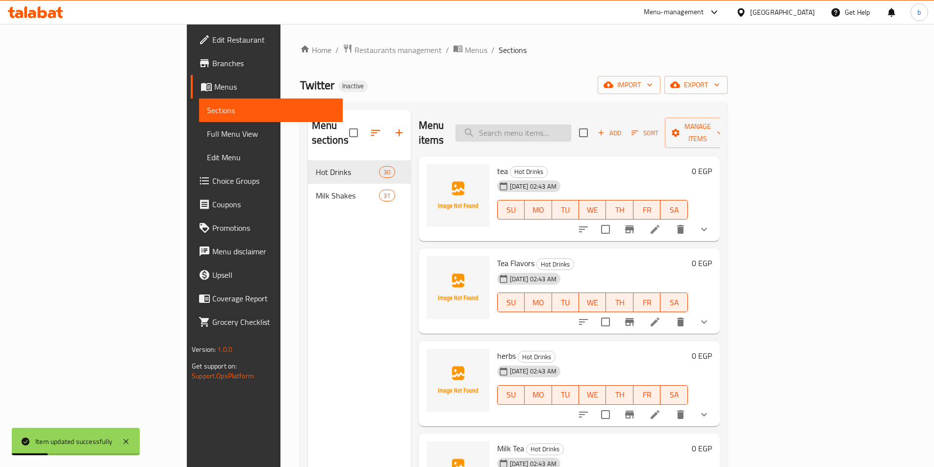
click at [549, 124] on input "search" at bounding box center [513, 132] width 116 height 17
paste input "Septazole"
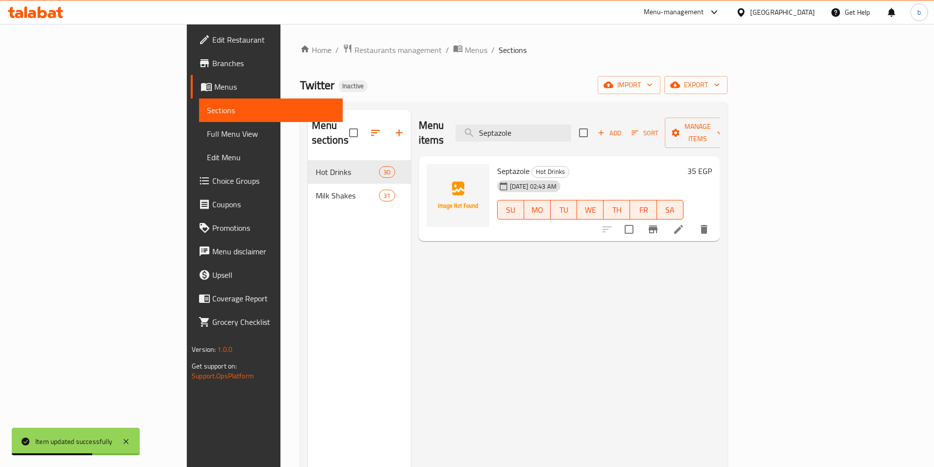
type input "Septazole"
click at [712, 164] on h6 "35 EGP" at bounding box center [699, 171] width 25 height 14
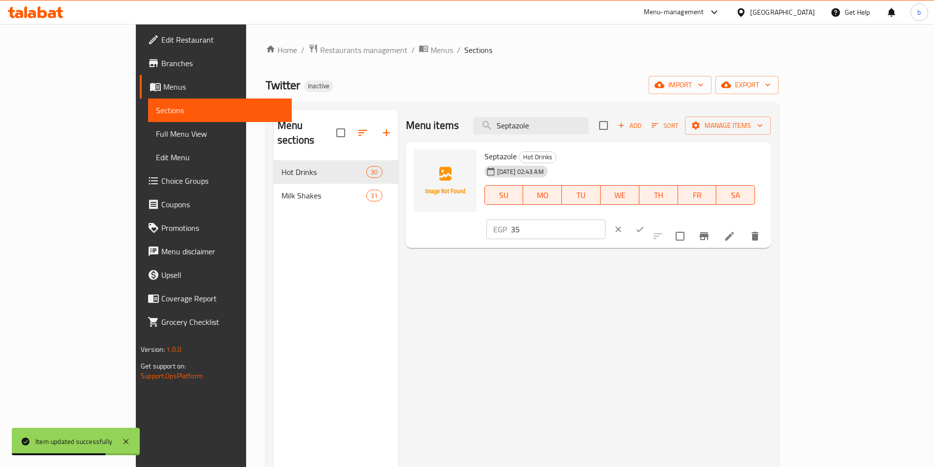
click at [605, 220] on input "35" at bounding box center [558, 230] width 95 height 20
type input "3"
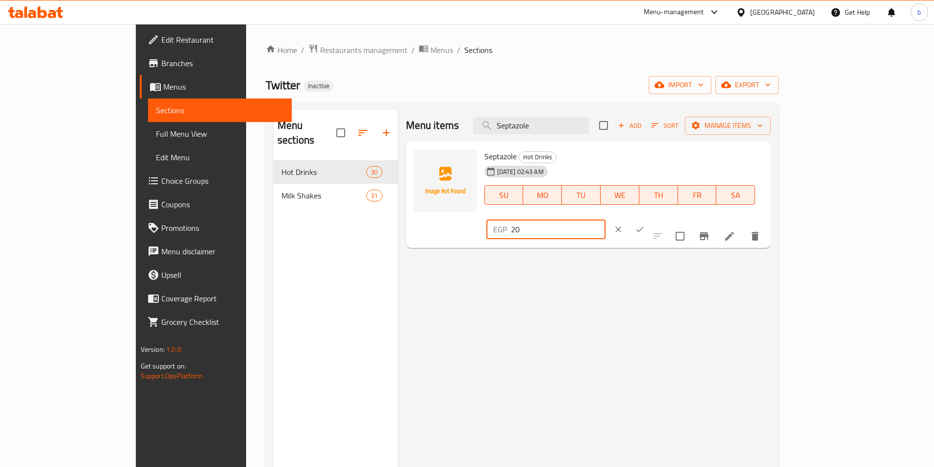
type input "20"
click at [645, 224] on icon "ok" at bounding box center [640, 229] width 10 height 10
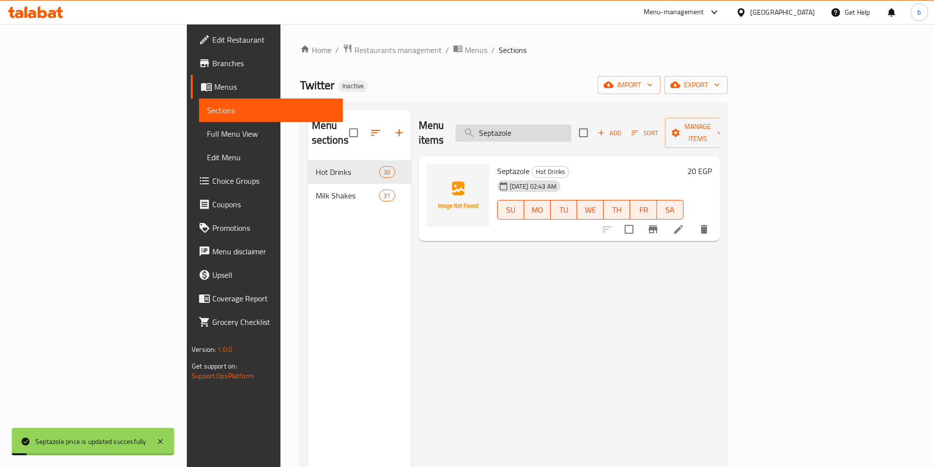
click at [568, 130] on input "Septazole" at bounding box center [513, 132] width 116 height 17
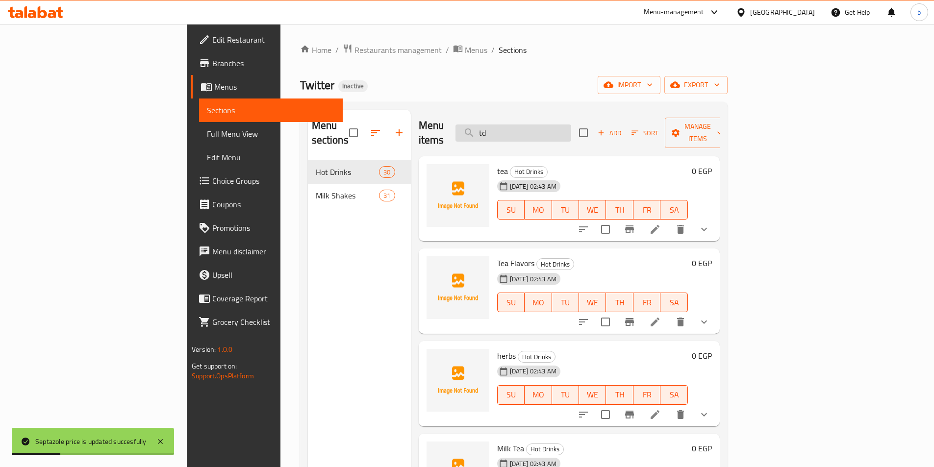
type input "t"
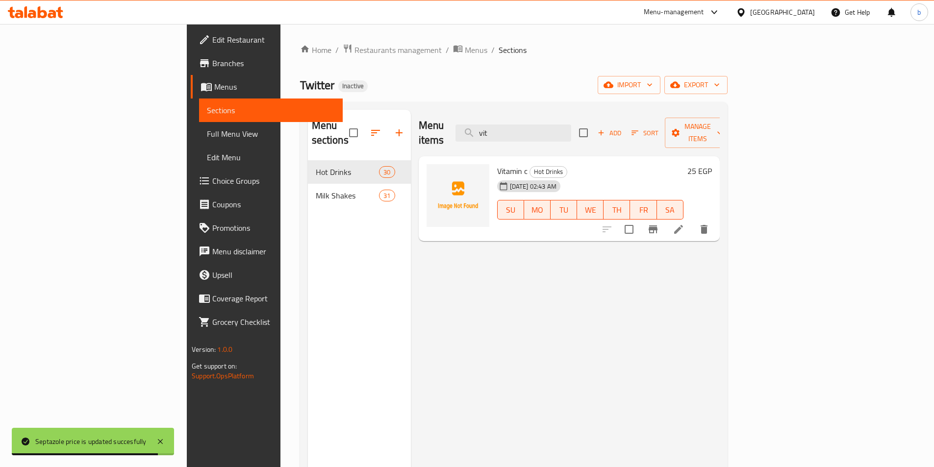
click at [712, 164] on h6 "25 EGP" at bounding box center [699, 171] width 25 height 14
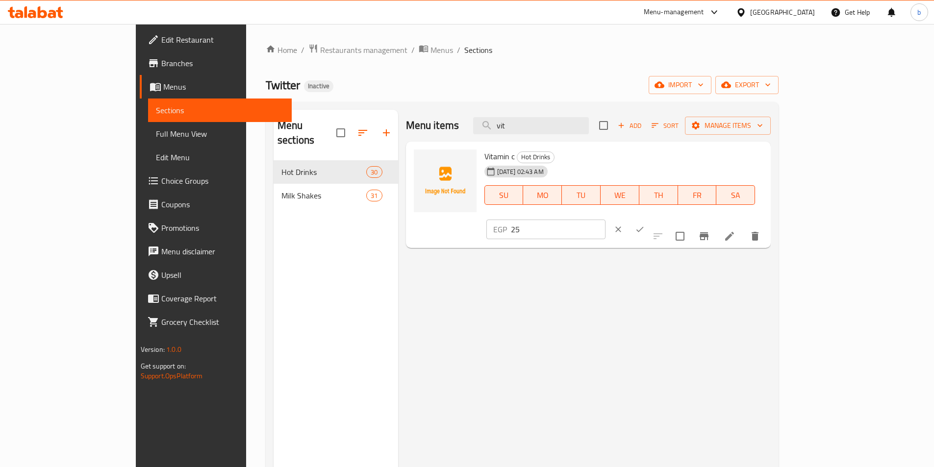
click at [644, 227] on icon "ok" at bounding box center [639, 229] width 7 height 5
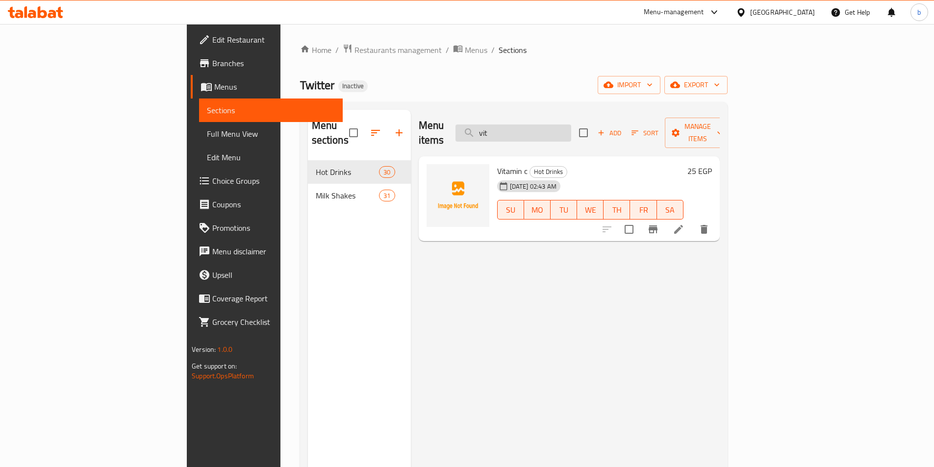
click at [566, 126] on input "vit" at bounding box center [513, 132] width 116 height 17
paste input "Hohoz"
type input "Hohoz"
click at [661, 224] on icon at bounding box center [655, 230] width 12 height 12
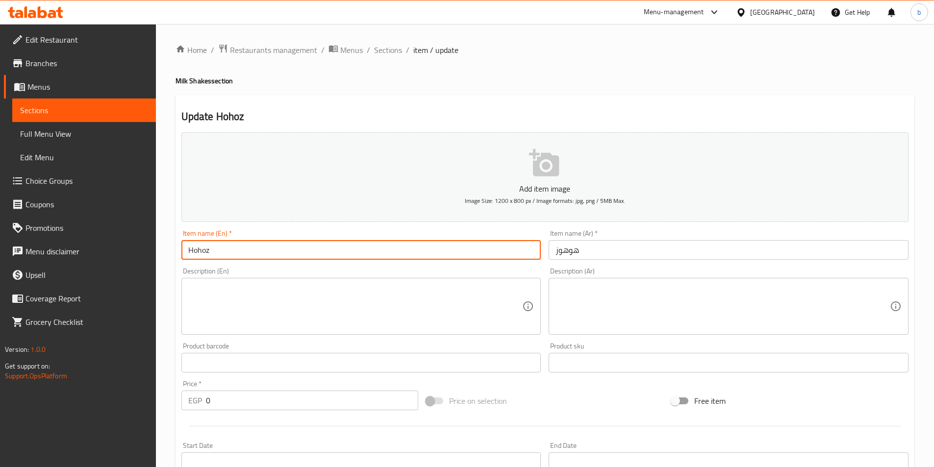
click at [285, 248] on input "Hohoz" at bounding box center [361, 250] width 360 height 20
type input "Hohos"
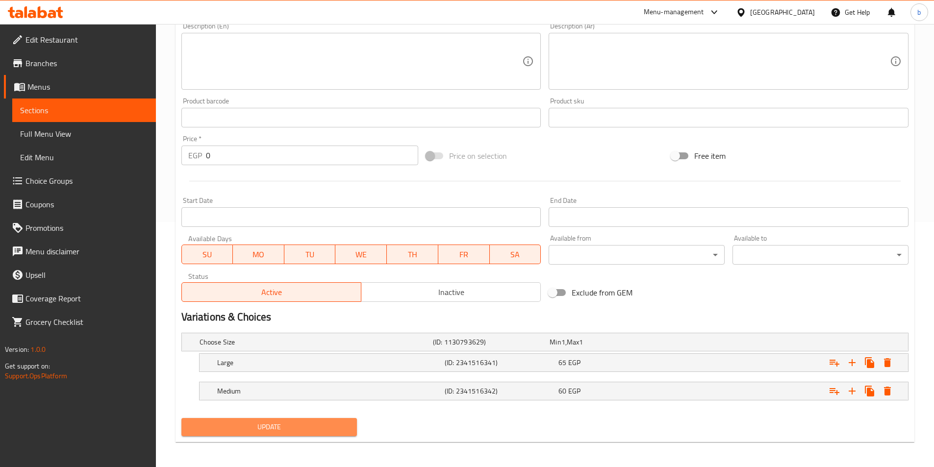
click at [271, 418] on button "Update" at bounding box center [269, 427] width 176 height 18
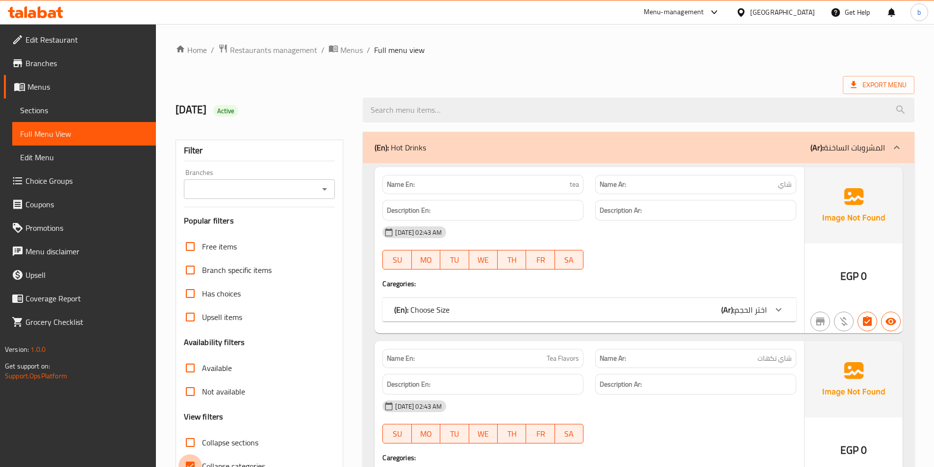
click at [192, 461] on input "Collapse categories" at bounding box center [190, 466] width 24 height 24
checkbox input "false"
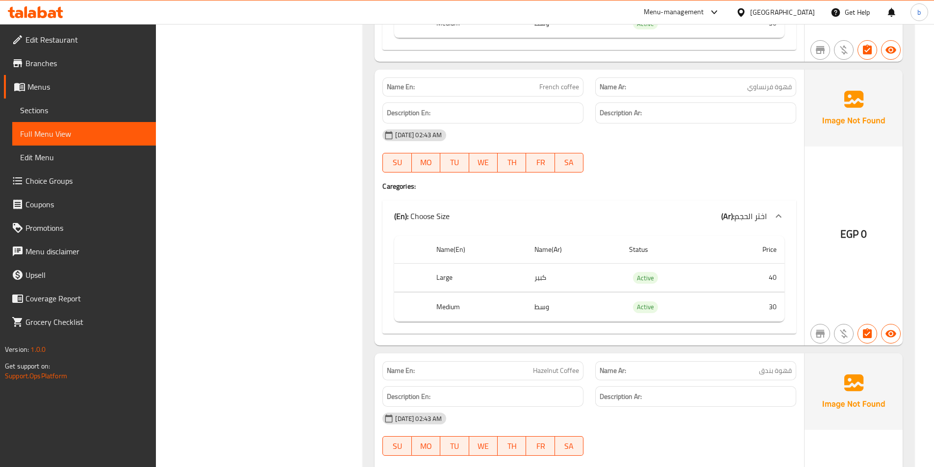
scroll to position [1813, 0]
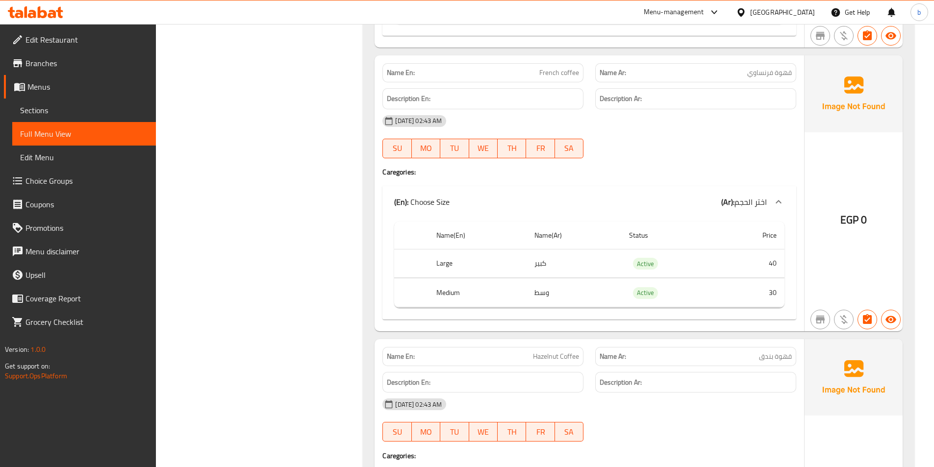
click at [541, 353] on span "Hazelnut Coffee" at bounding box center [556, 356] width 46 height 10
copy span "Hazelnut"
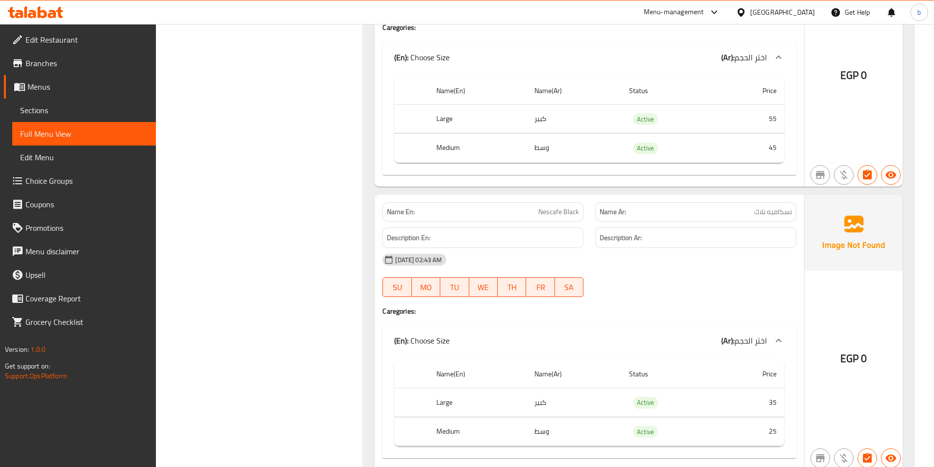
scroll to position [2010, 0]
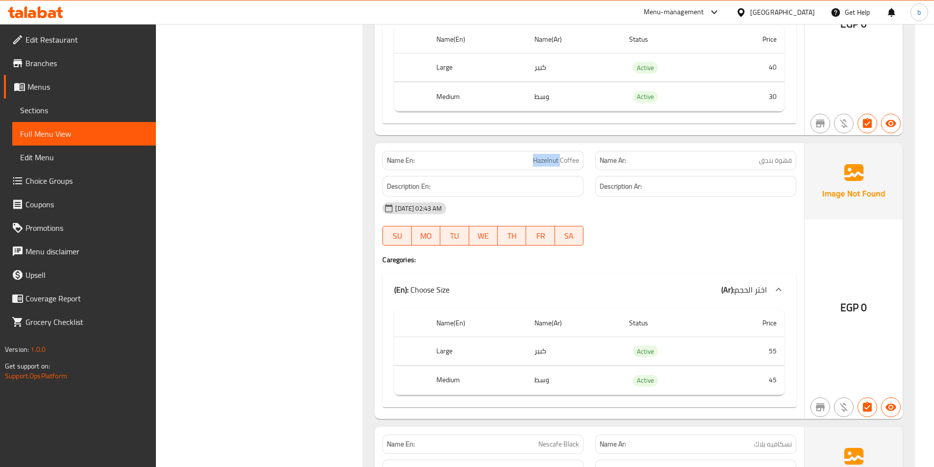
click at [782, 160] on span "قهوة بندق" at bounding box center [775, 160] width 33 height 10
copy span "قهوة"
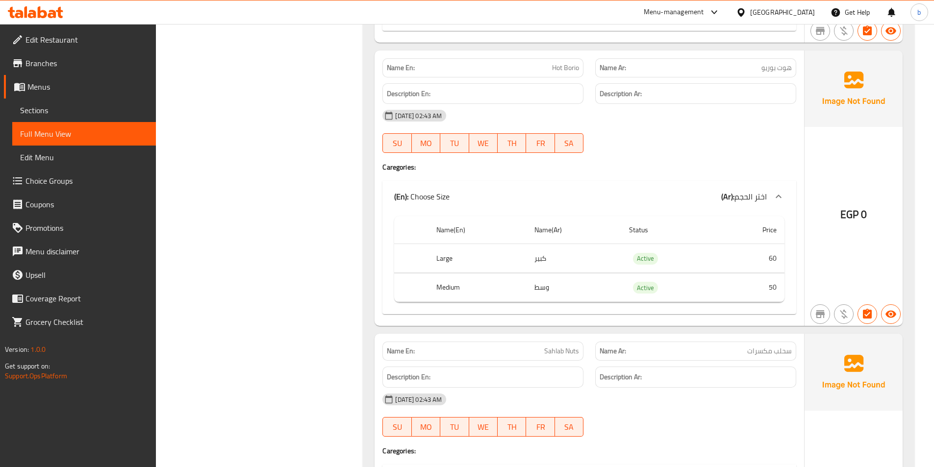
scroll to position [6568, 0]
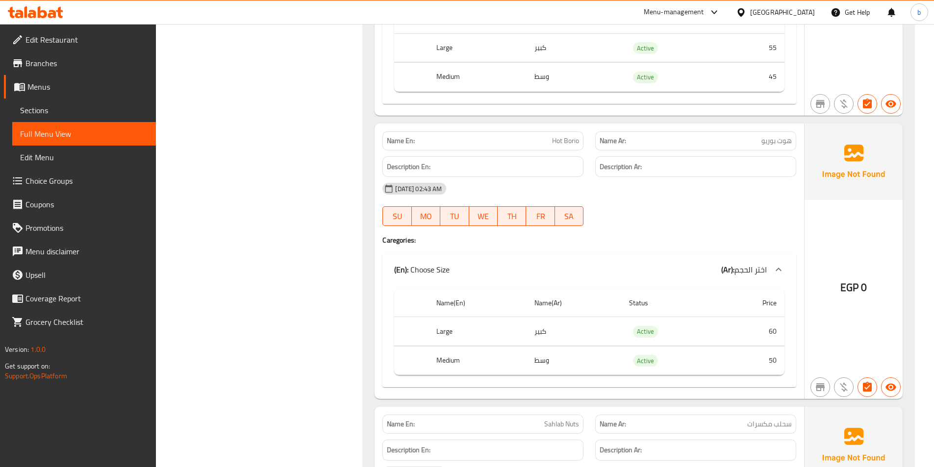
click at [768, 139] on span "هوت بوريو" at bounding box center [776, 141] width 30 height 10
copy span "بوريو"
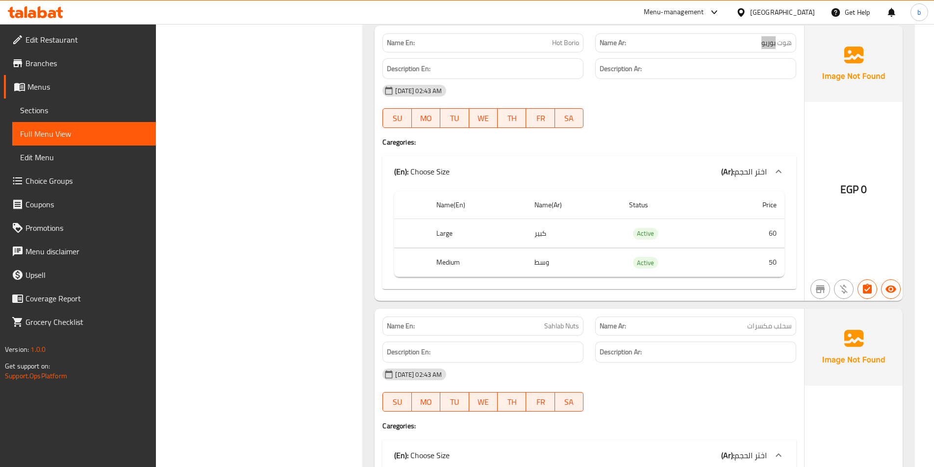
scroll to position [6764, 0]
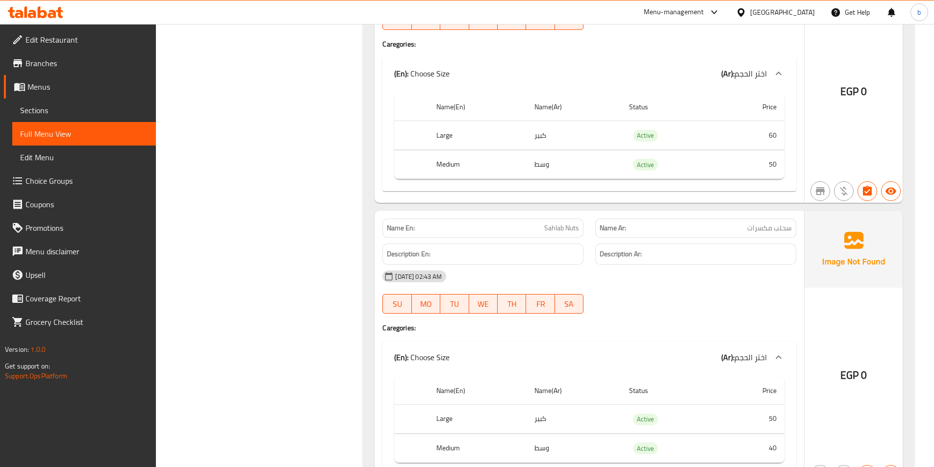
click at [783, 224] on span "سحلب مكسرات" at bounding box center [769, 228] width 45 height 10
copy span "سحلب"
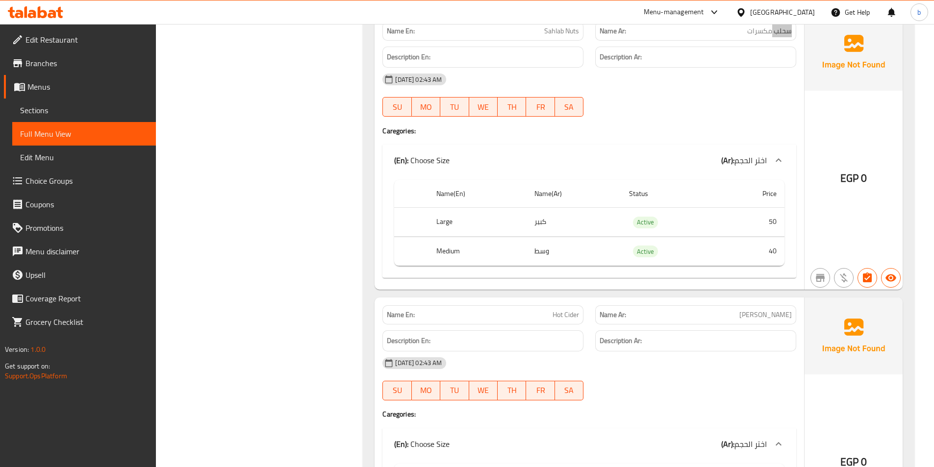
scroll to position [7009, 0]
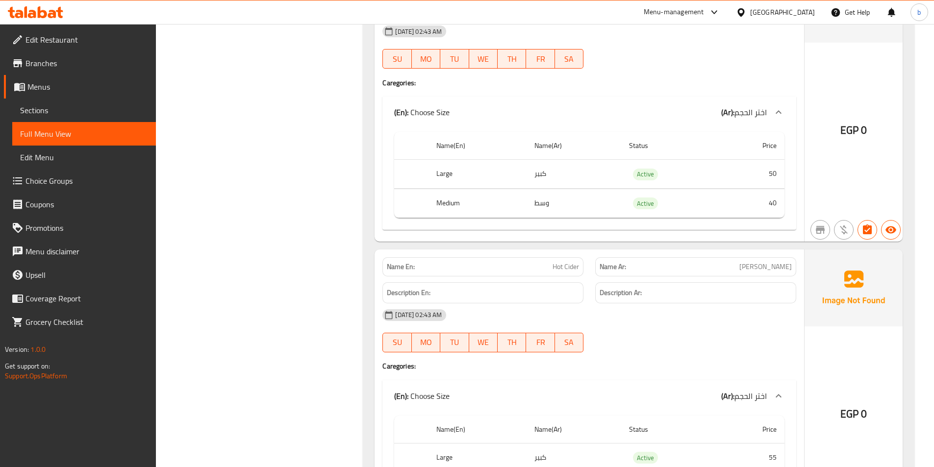
click at [770, 265] on span "[PERSON_NAME]" at bounding box center [765, 267] width 52 height 10
copy span "سيدر"
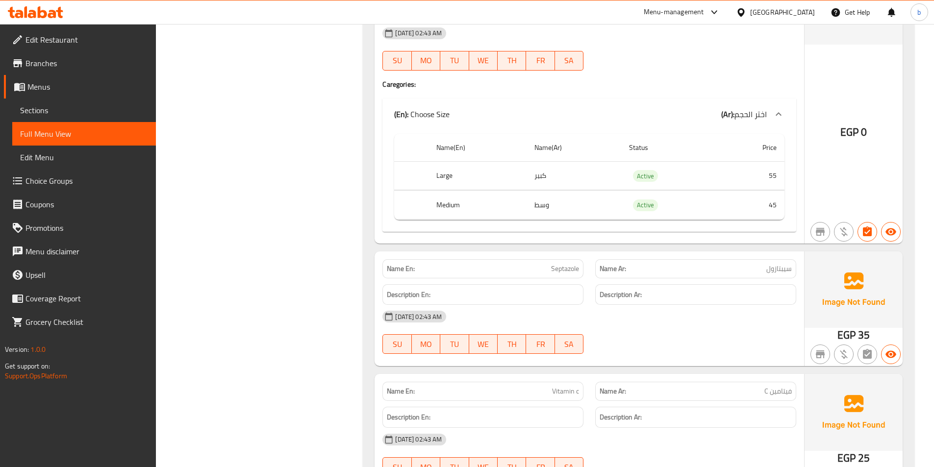
scroll to position [7205, 0]
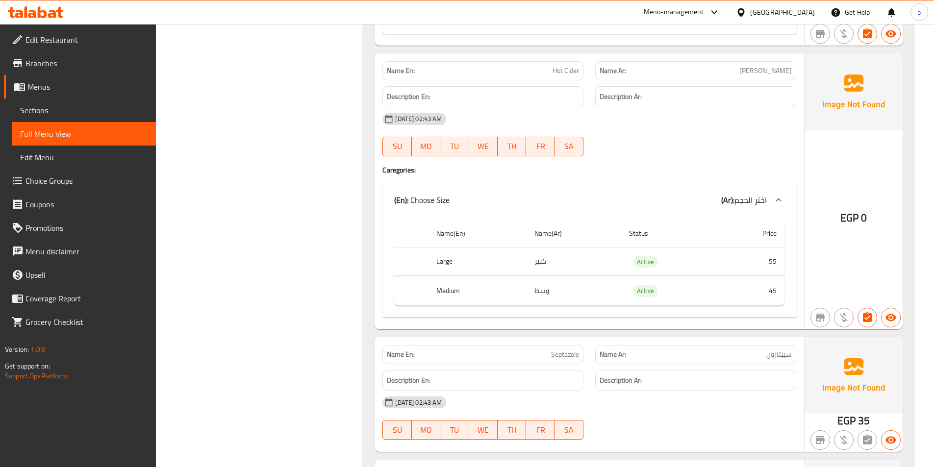
click at [570, 75] on span "Hot Cider" at bounding box center [565, 71] width 26 height 10
copy span "Hot Cider"
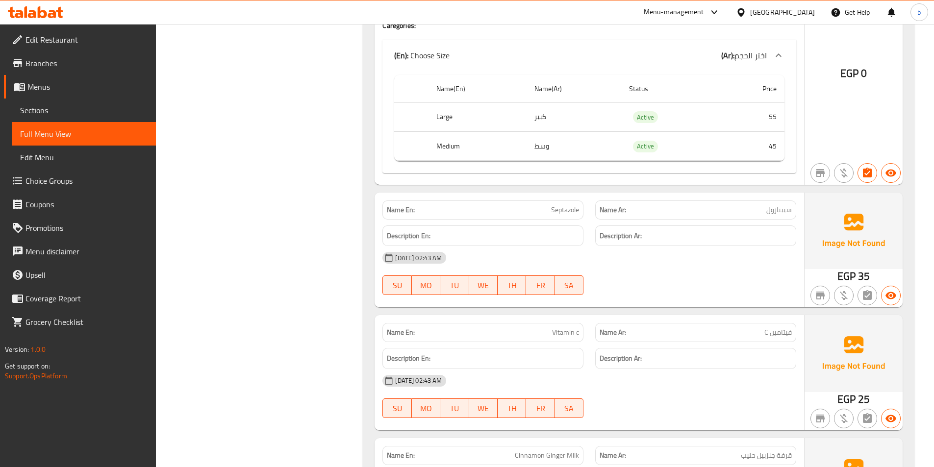
scroll to position [7352, 0]
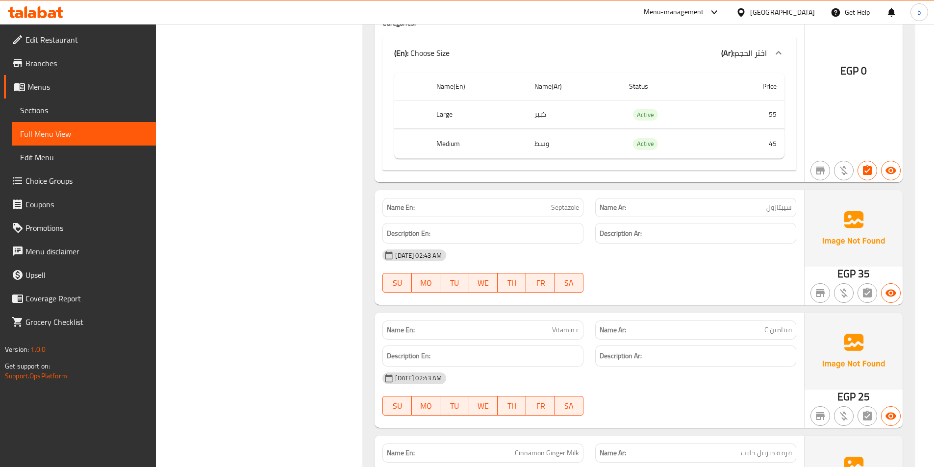
click at [859, 272] on span "35" at bounding box center [864, 273] width 12 height 19
click at [569, 208] on span "Septazole" at bounding box center [565, 207] width 28 height 10
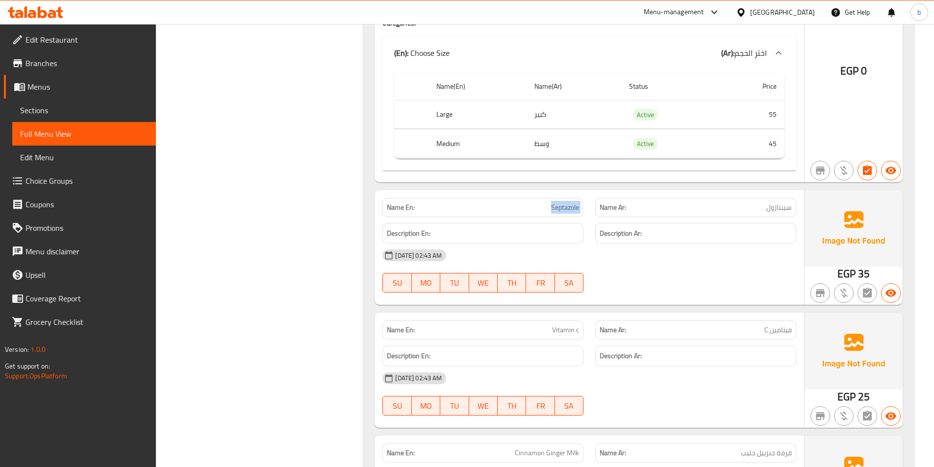
copy span "Septazole"
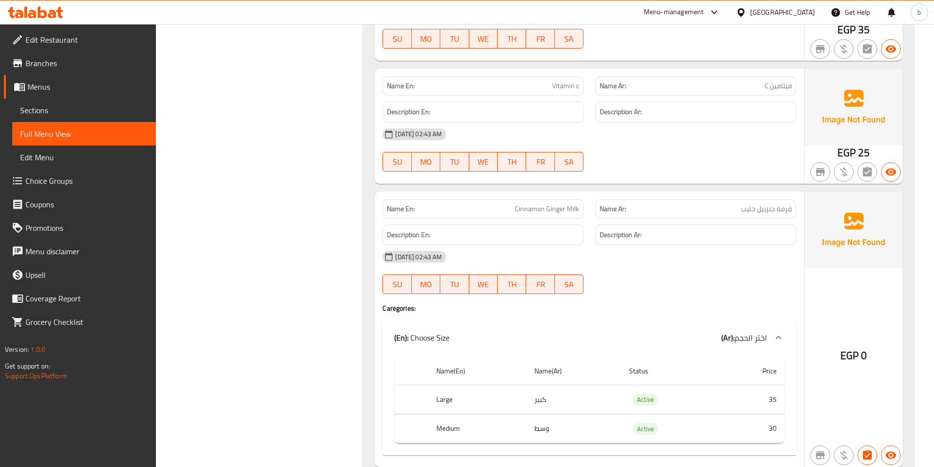
scroll to position [7695, 0]
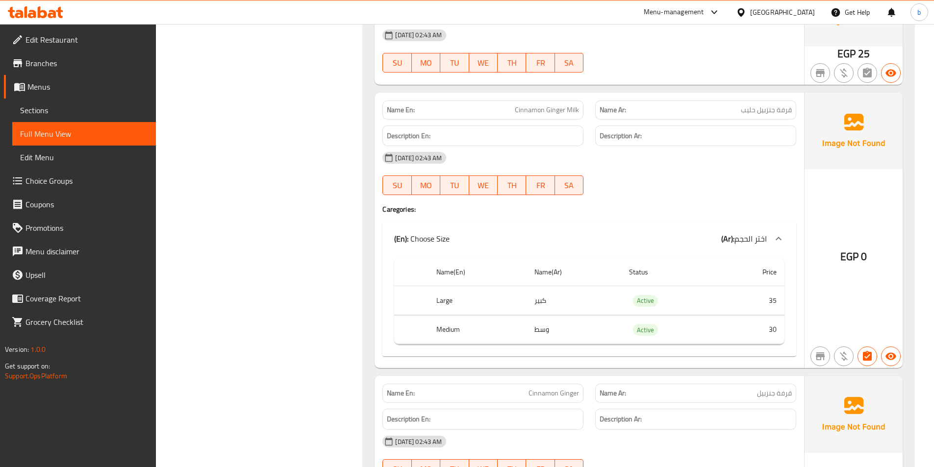
click at [768, 109] on span "قرفة جنزبيل حليب" at bounding box center [766, 110] width 51 height 10
copy span "جنزبيل"
click at [760, 108] on span "قرفة جنزبيل حليب" at bounding box center [766, 110] width 51 height 10
click at [551, 109] on span "Cinnamon Ginger Milk" at bounding box center [547, 110] width 64 height 10
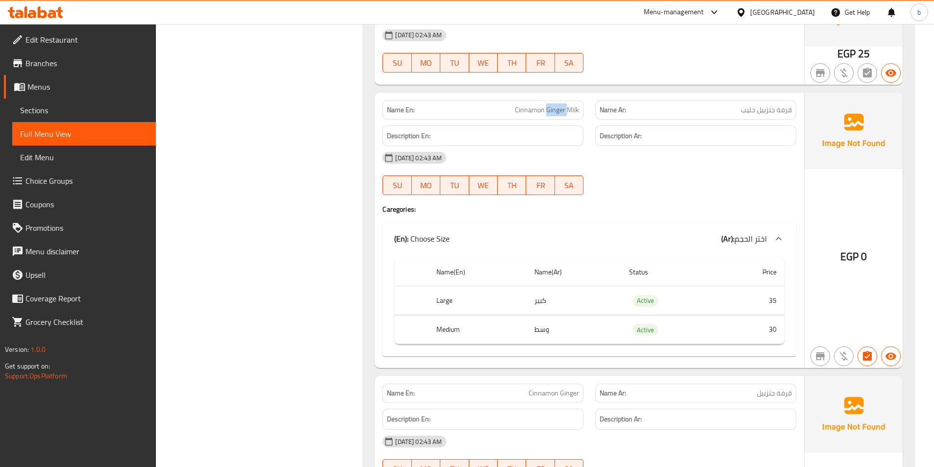
click at [551, 109] on span "Cinnamon Ginger Milk" at bounding box center [547, 110] width 64 height 10
copy span "Ginger"
click at [763, 110] on span "قرفة جنزبيل حليب" at bounding box center [766, 110] width 51 height 10
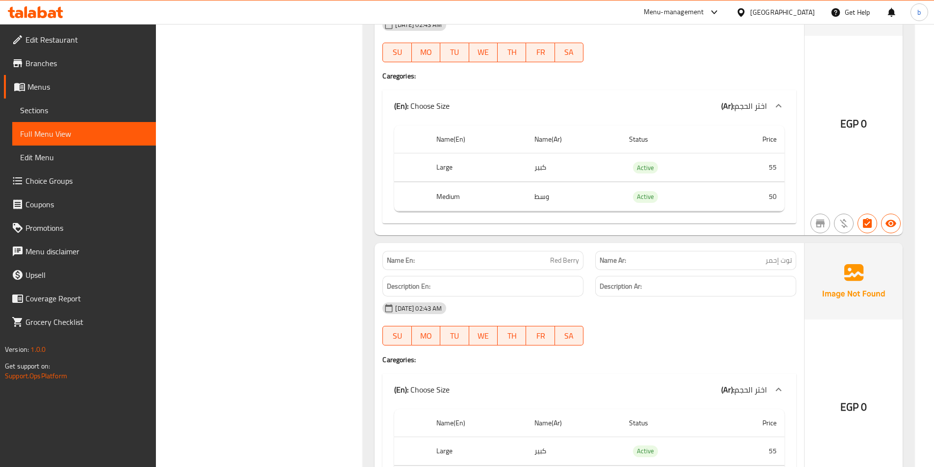
scroll to position [9460, 0]
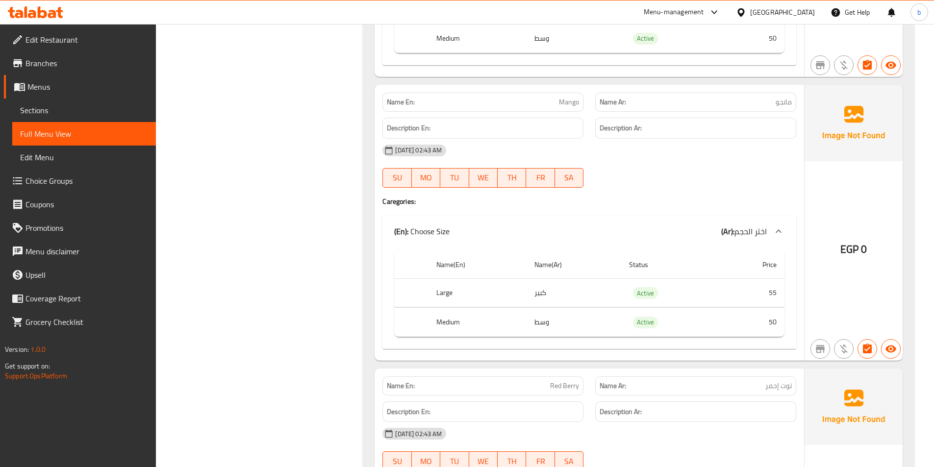
click at [563, 102] on span "Mango" at bounding box center [569, 102] width 20 height 10
copy span "Mango"
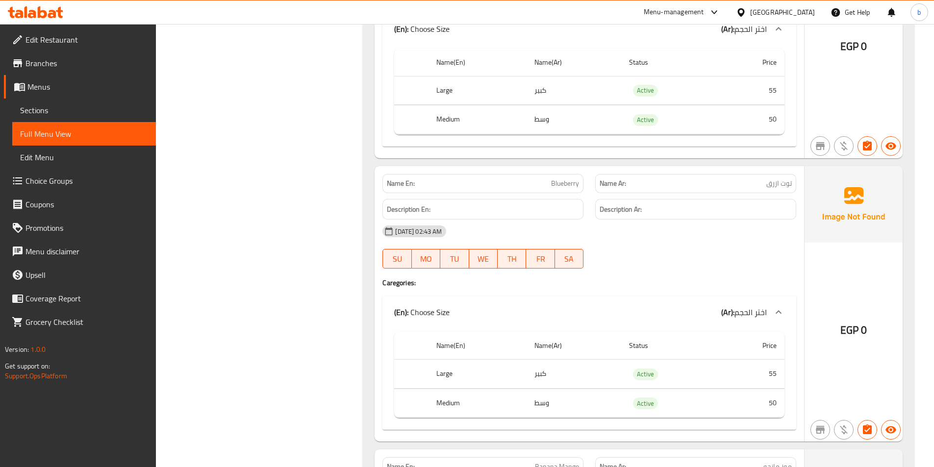
scroll to position [9950, 0]
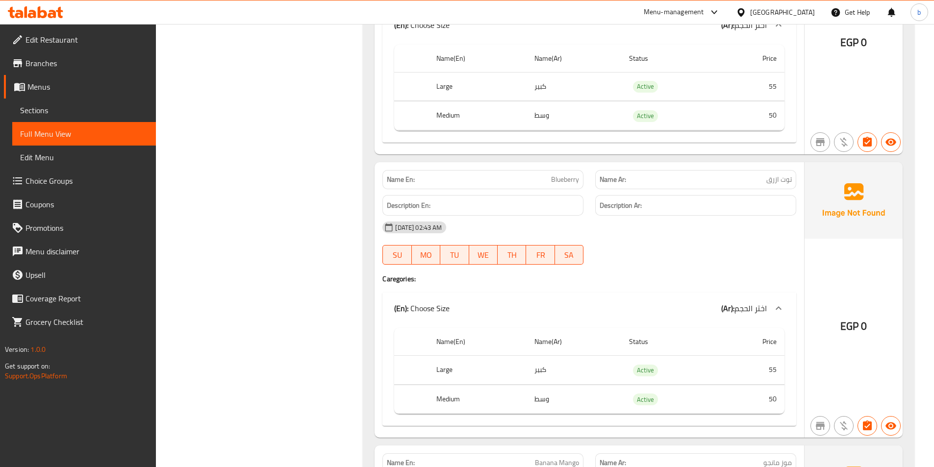
click at [782, 174] on span "توت ازرق" at bounding box center [778, 179] width 25 height 10
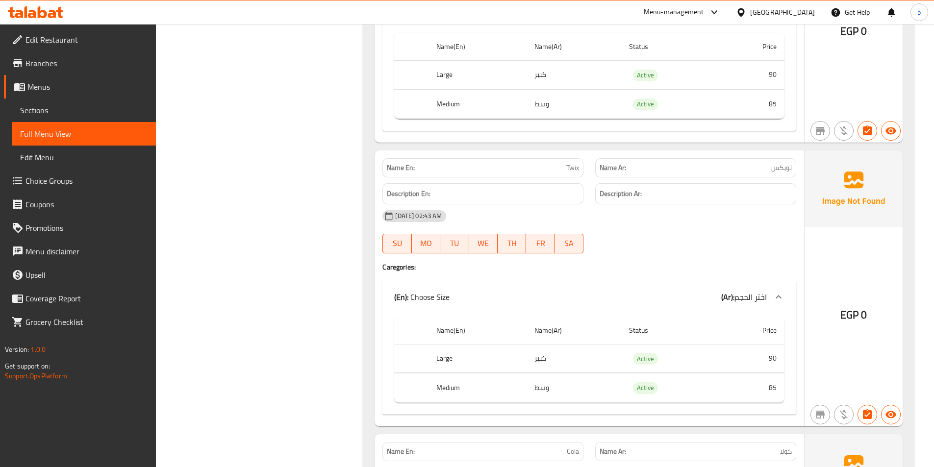
scroll to position [13577, 0]
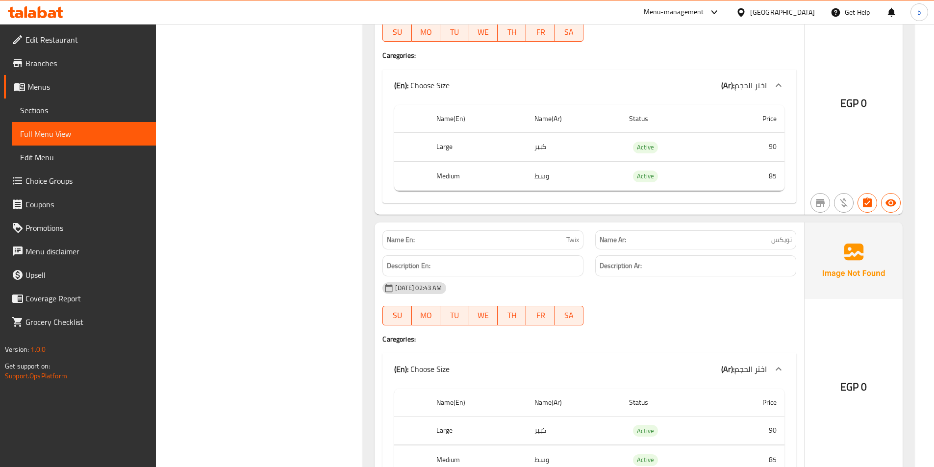
click at [784, 237] on span "تويكس" at bounding box center [781, 240] width 21 height 10
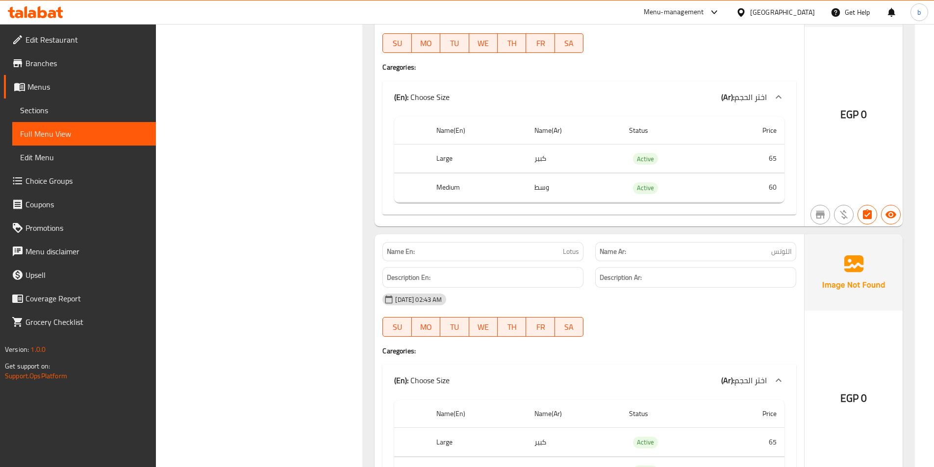
scroll to position [15978, 0]
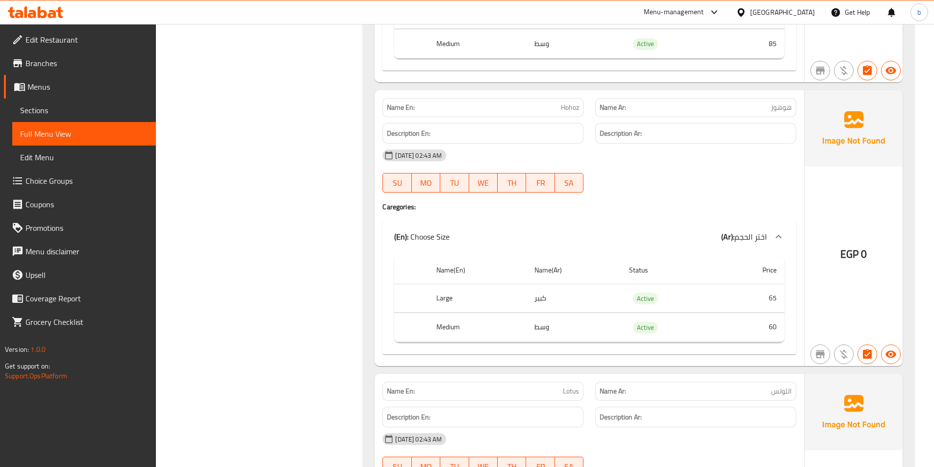
click at [780, 106] on span "هوهوز" at bounding box center [780, 107] width 21 height 10
click at [572, 107] on span "Hohoz" at bounding box center [570, 107] width 18 height 10
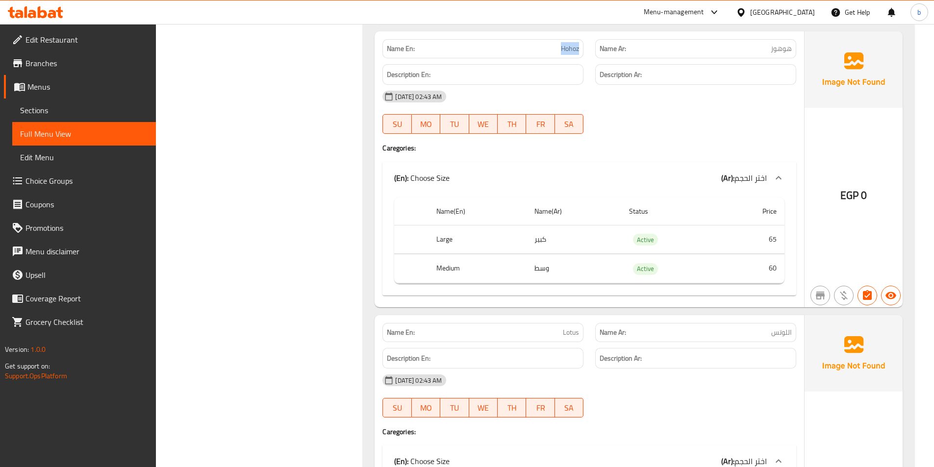
scroll to position [15983, 0]
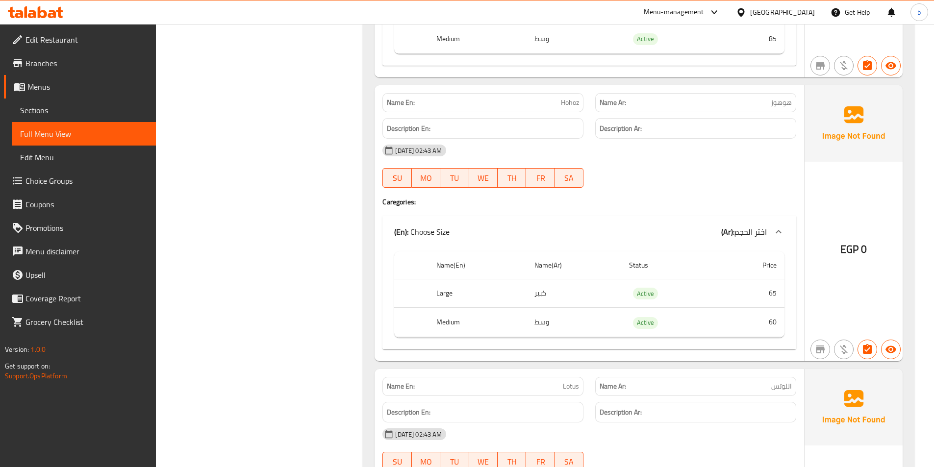
click at [539, 292] on td "كبير" at bounding box center [573, 293] width 95 height 29
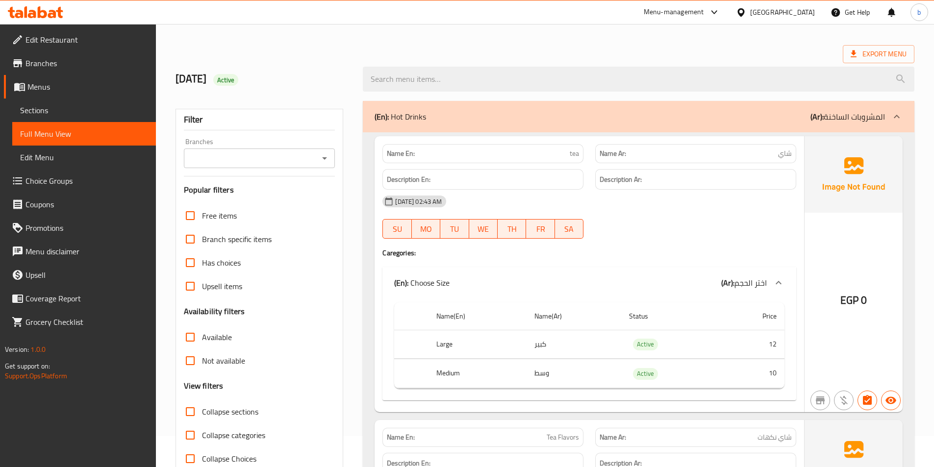
scroll to position [0, 0]
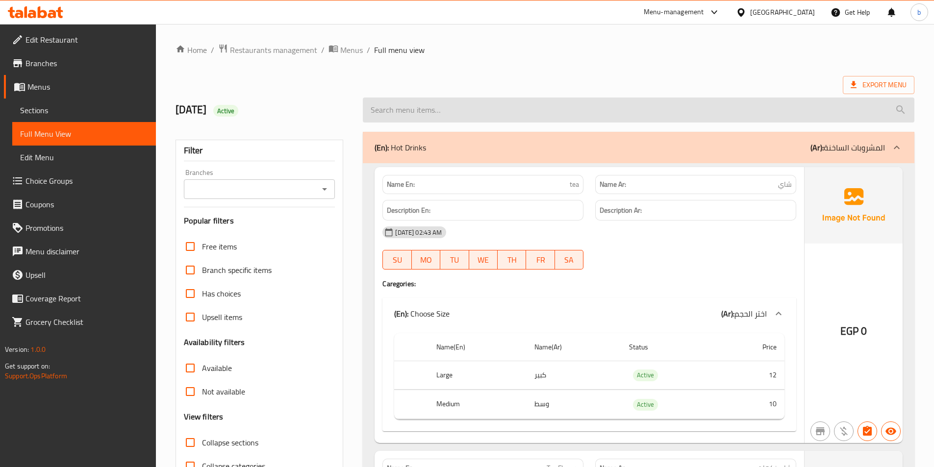
click at [512, 111] on input "search" at bounding box center [638, 110] width 551 height 25
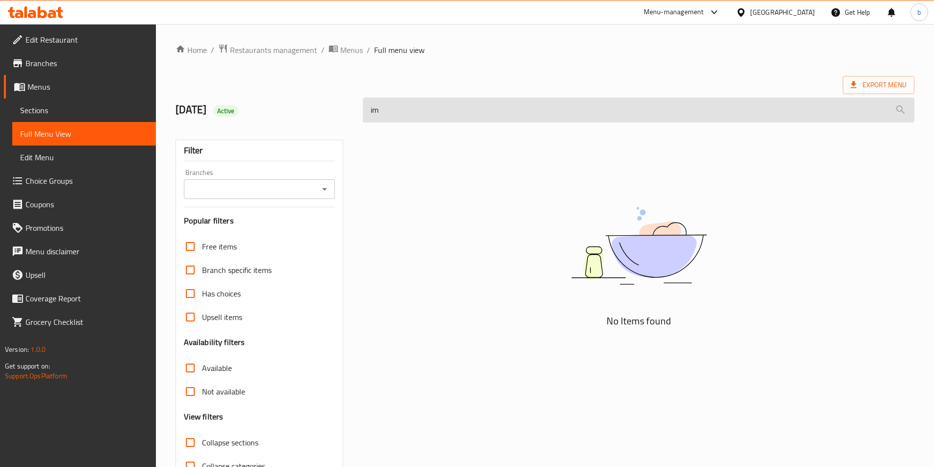
type input "i"
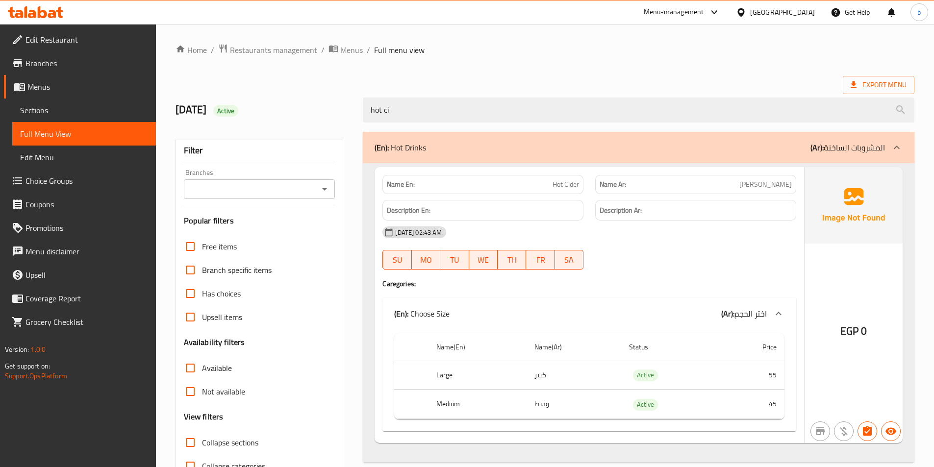
click at [570, 182] on span "Hot Cider" at bounding box center [565, 184] width 26 height 10
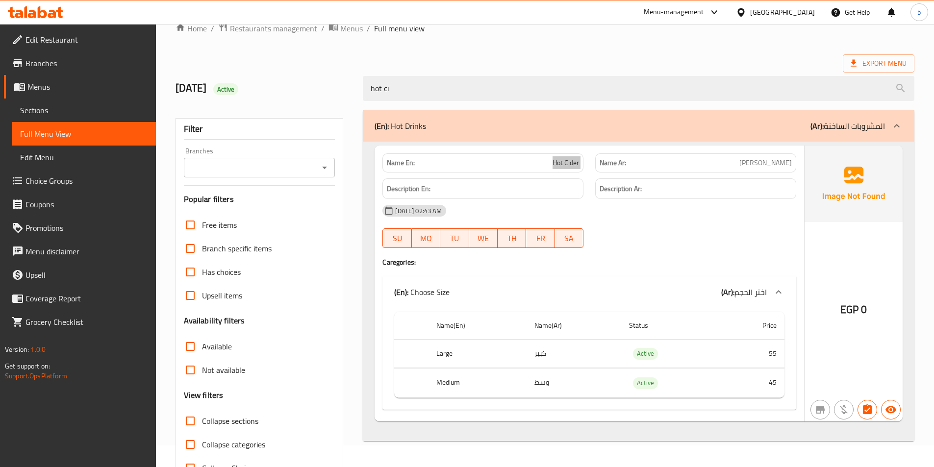
scroll to position [54, 0]
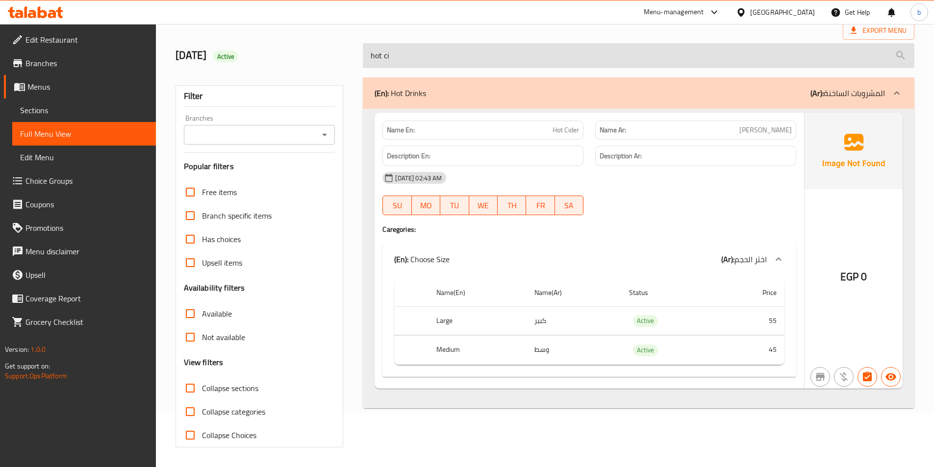
click at [445, 45] on input "hot ci" at bounding box center [638, 55] width 551 height 25
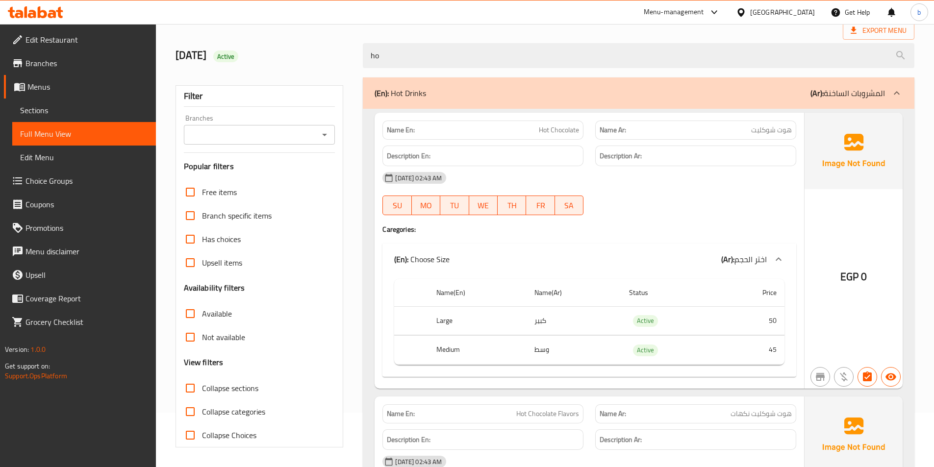
type input "h"
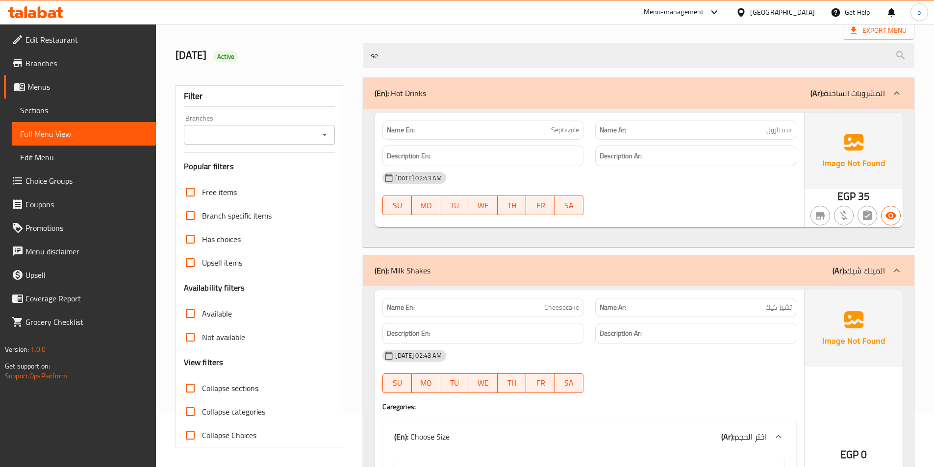
click at [573, 130] on span "Septazole" at bounding box center [565, 130] width 28 height 10
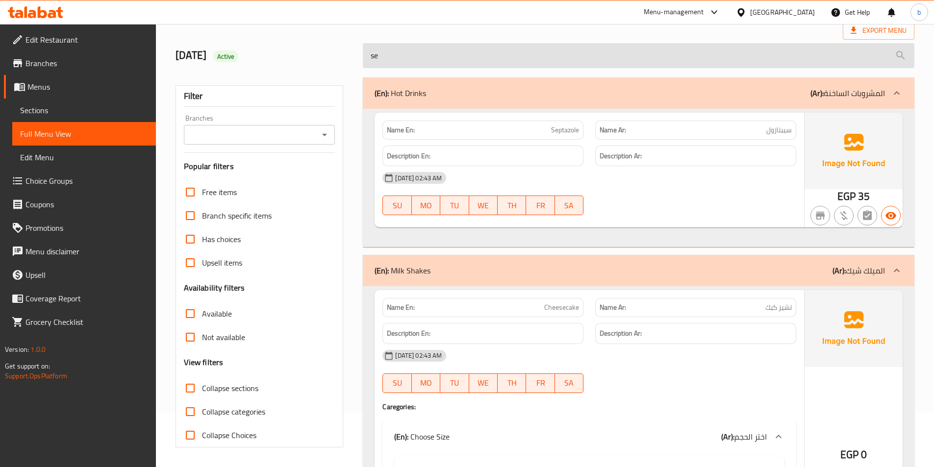
click at [487, 49] on input "se" at bounding box center [638, 55] width 551 height 25
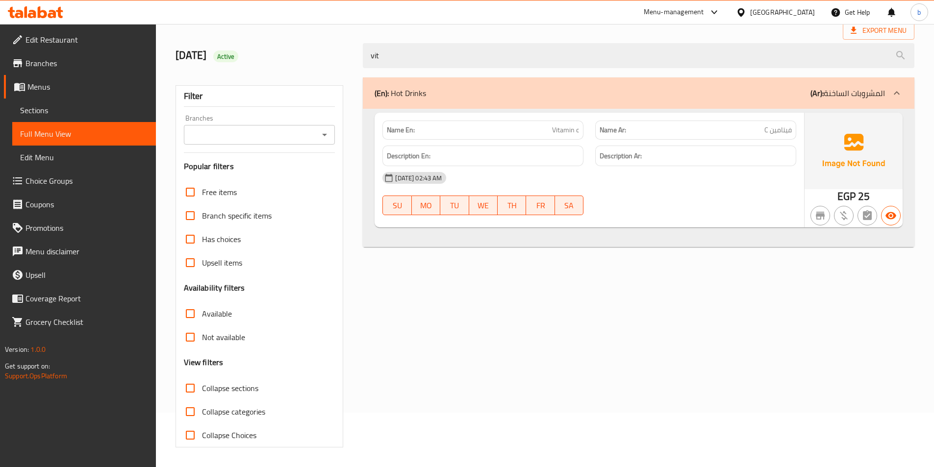
type input "vit"
click at [574, 134] on span "Vitamin c" at bounding box center [565, 130] width 27 height 10
